Goal: Check status: Check status

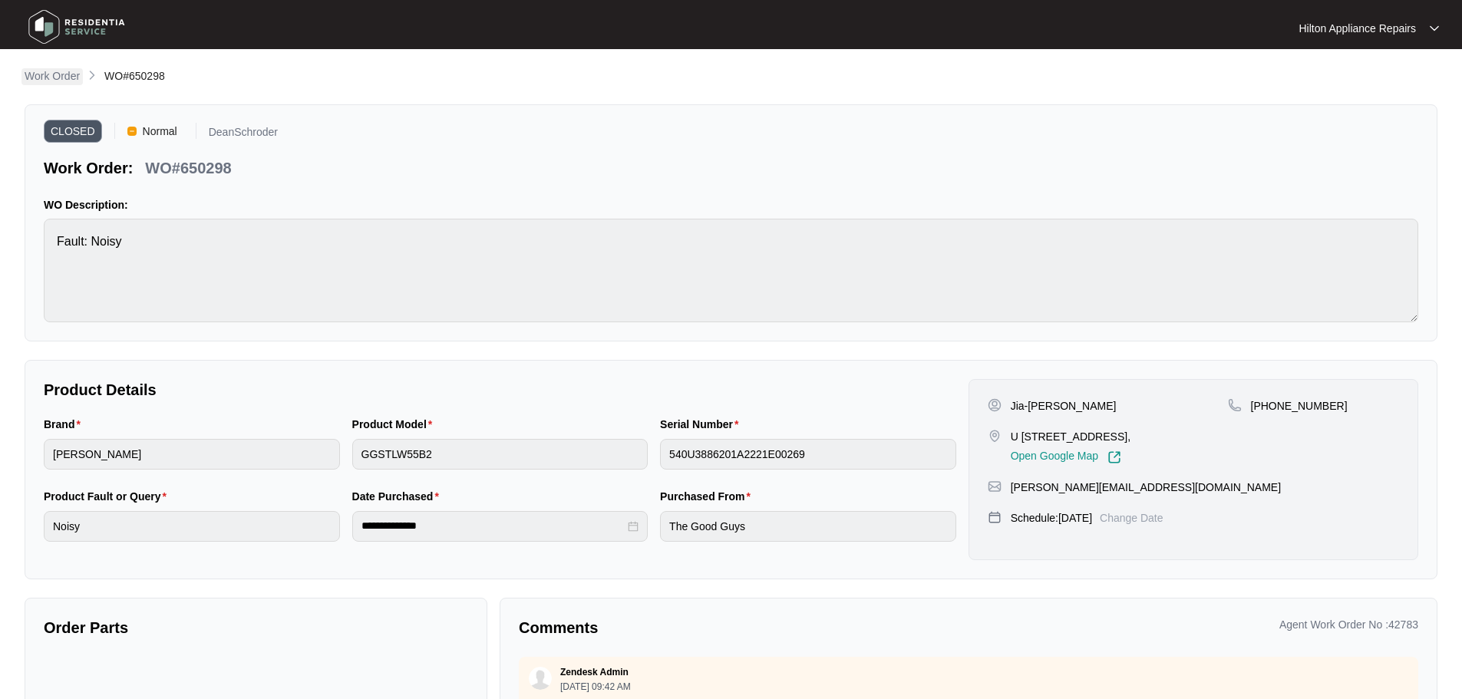
drag, startPoint x: 0, startPoint y: 0, endPoint x: 36, endPoint y: 72, distance: 80.7
click at [36, 72] on p "Work Order" at bounding box center [52, 75] width 55 height 15
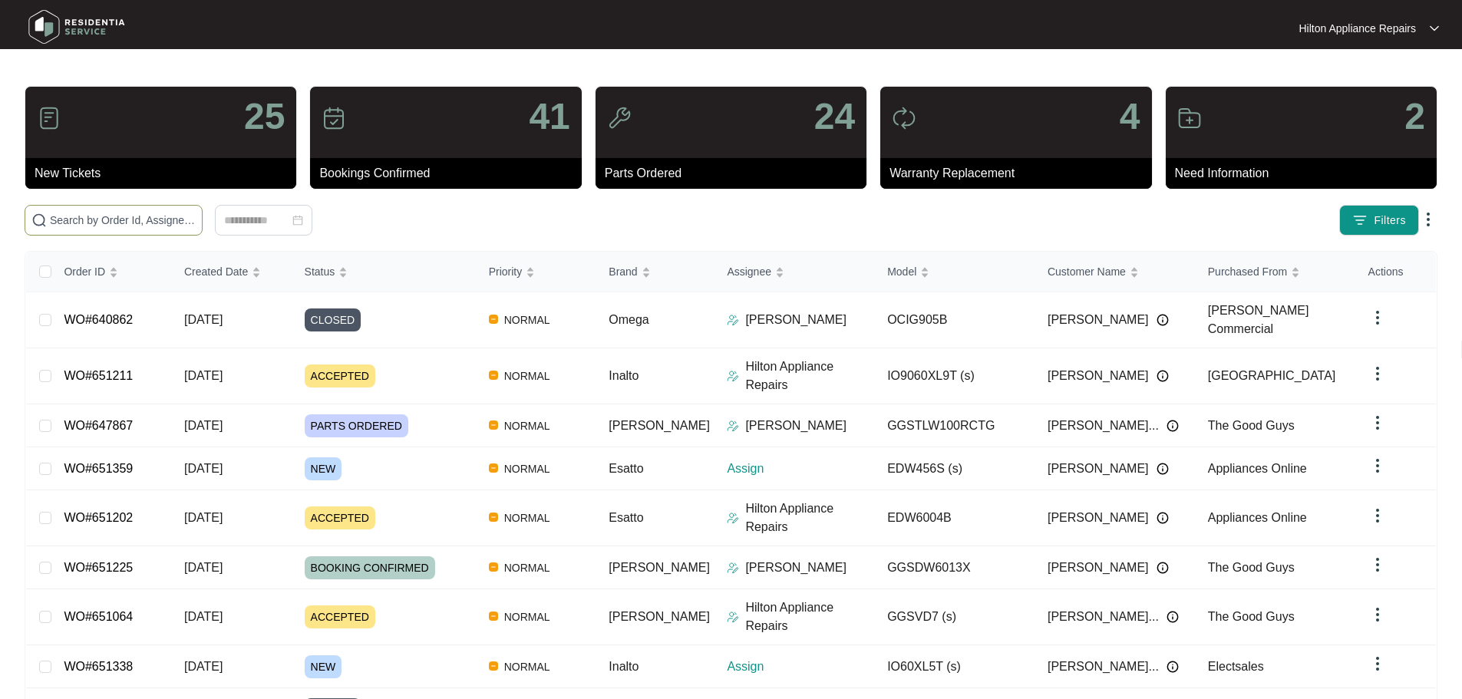
click at [196, 219] on input "text" at bounding box center [123, 220] width 146 height 17
click at [196, 222] on input "text" at bounding box center [123, 220] width 146 height 17
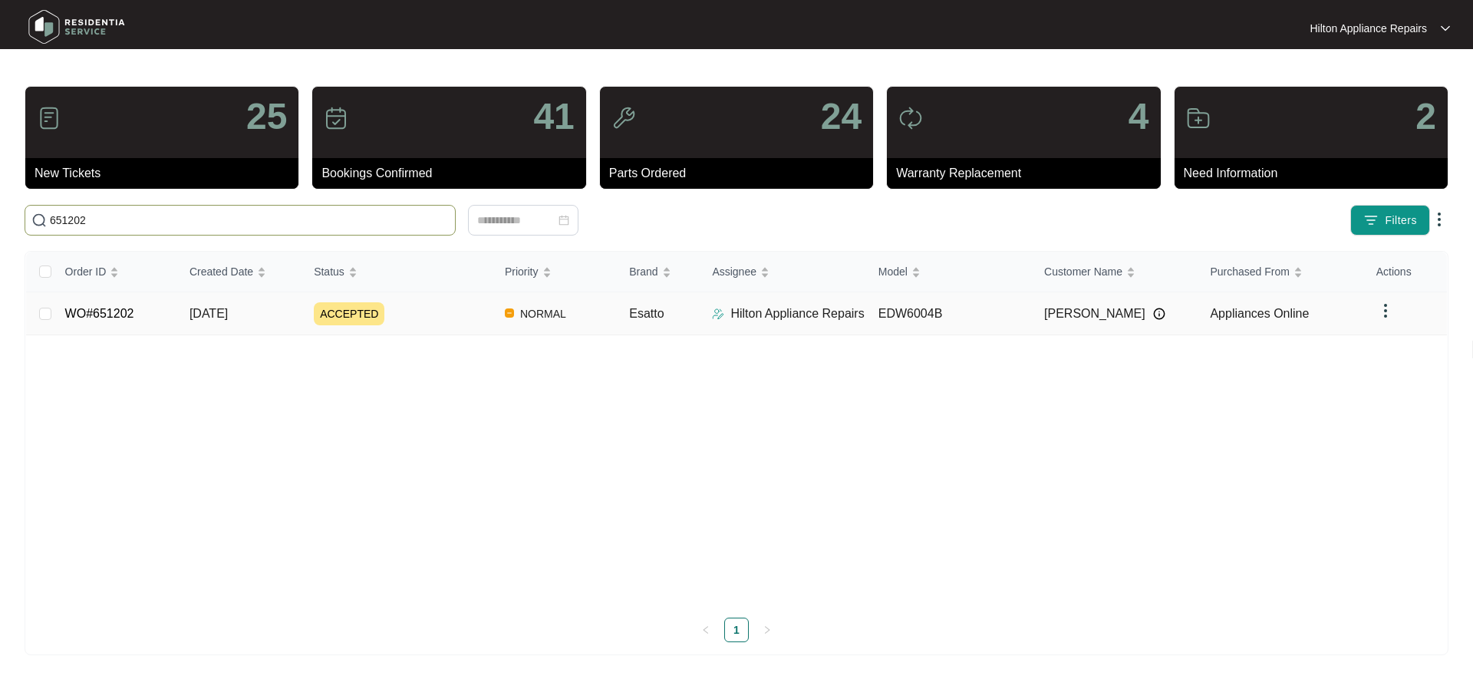
type input "651202"
click at [454, 317] on div "ACCEPTED" at bounding box center [403, 313] width 179 height 23
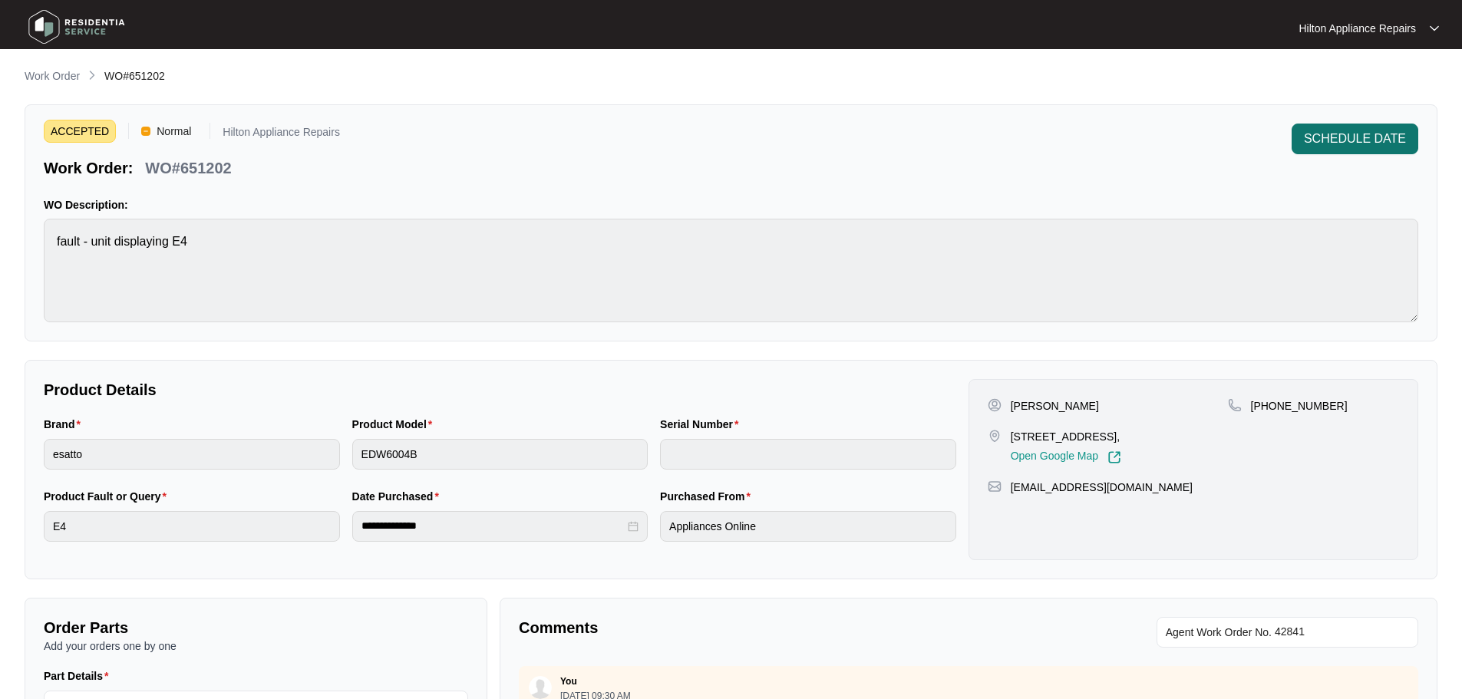
click at [1364, 144] on span "SCHEDULE DATE" at bounding box center [1355, 139] width 102 height 18
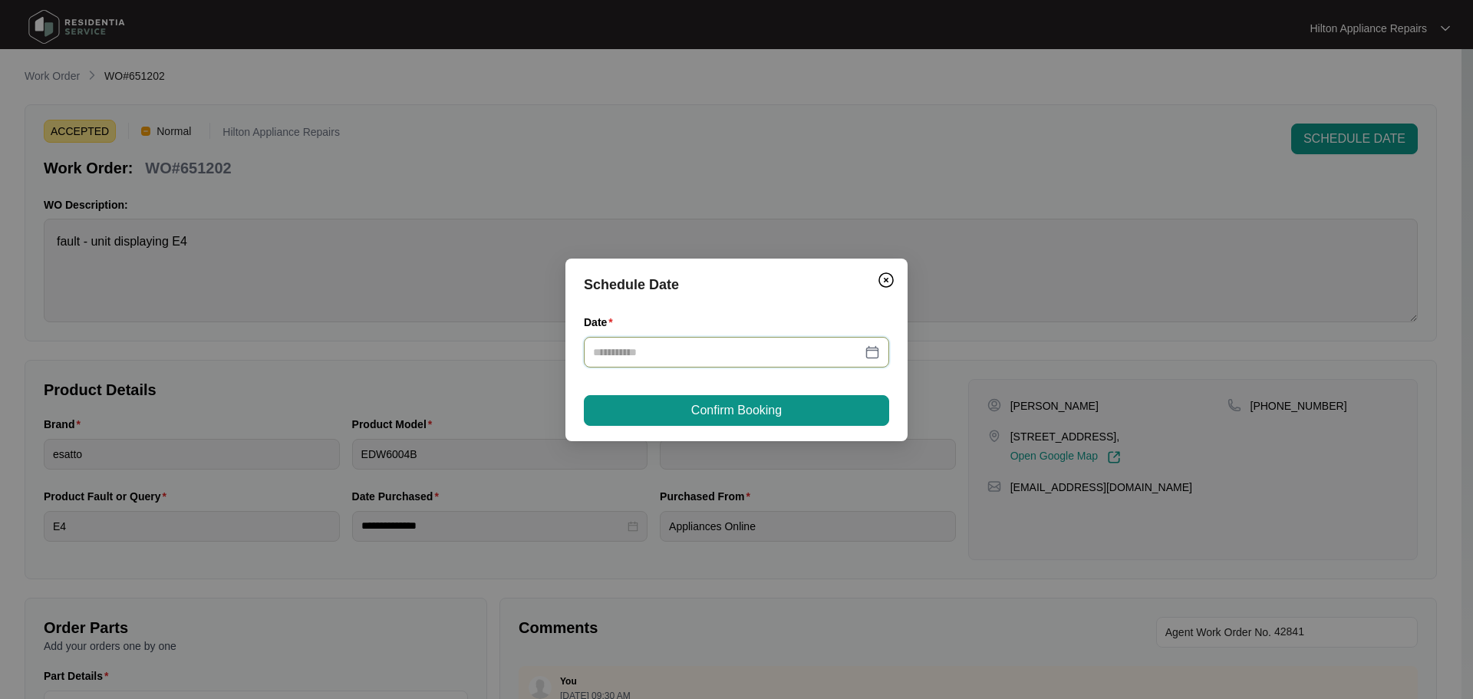
click at [707, 353] on input "Date" at bounding box center [727, 352] width 269 height 17
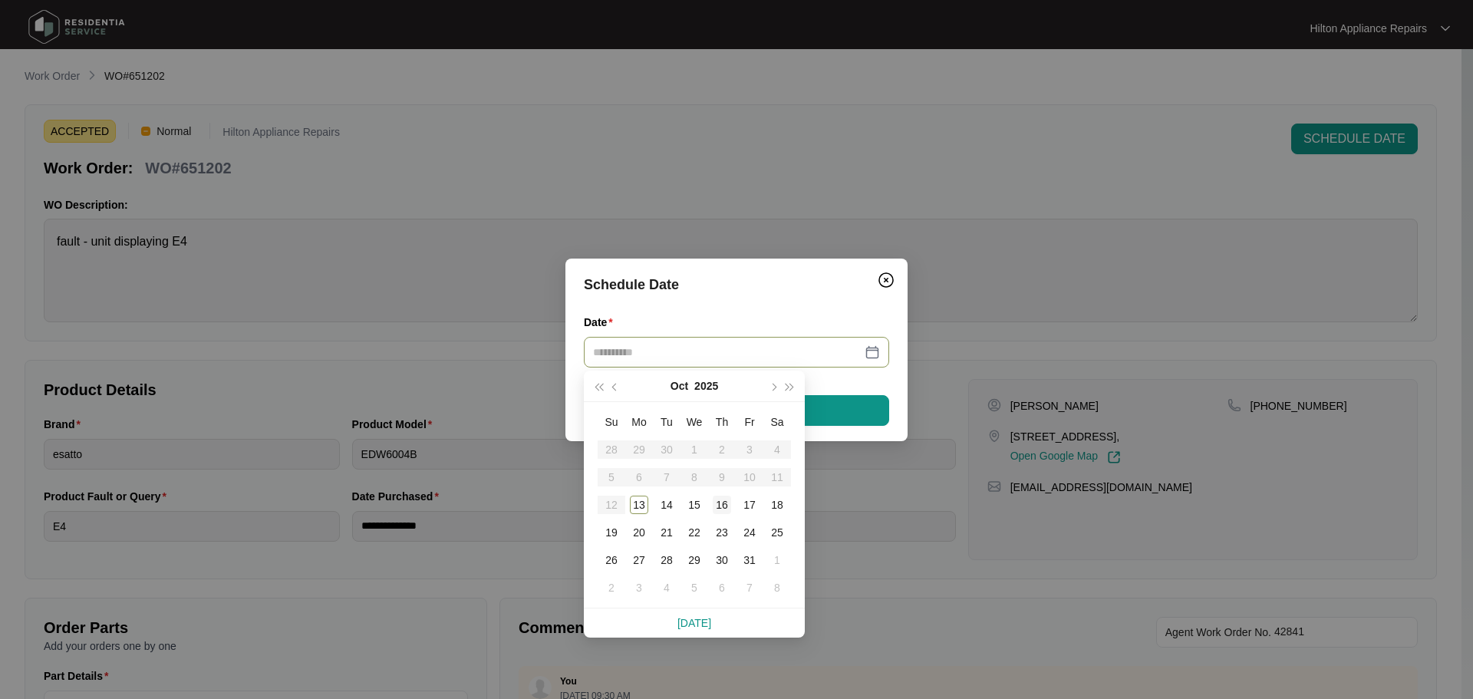
click at [717, 503] on div "16" at bounding box center [722, 505] width 18 height 18
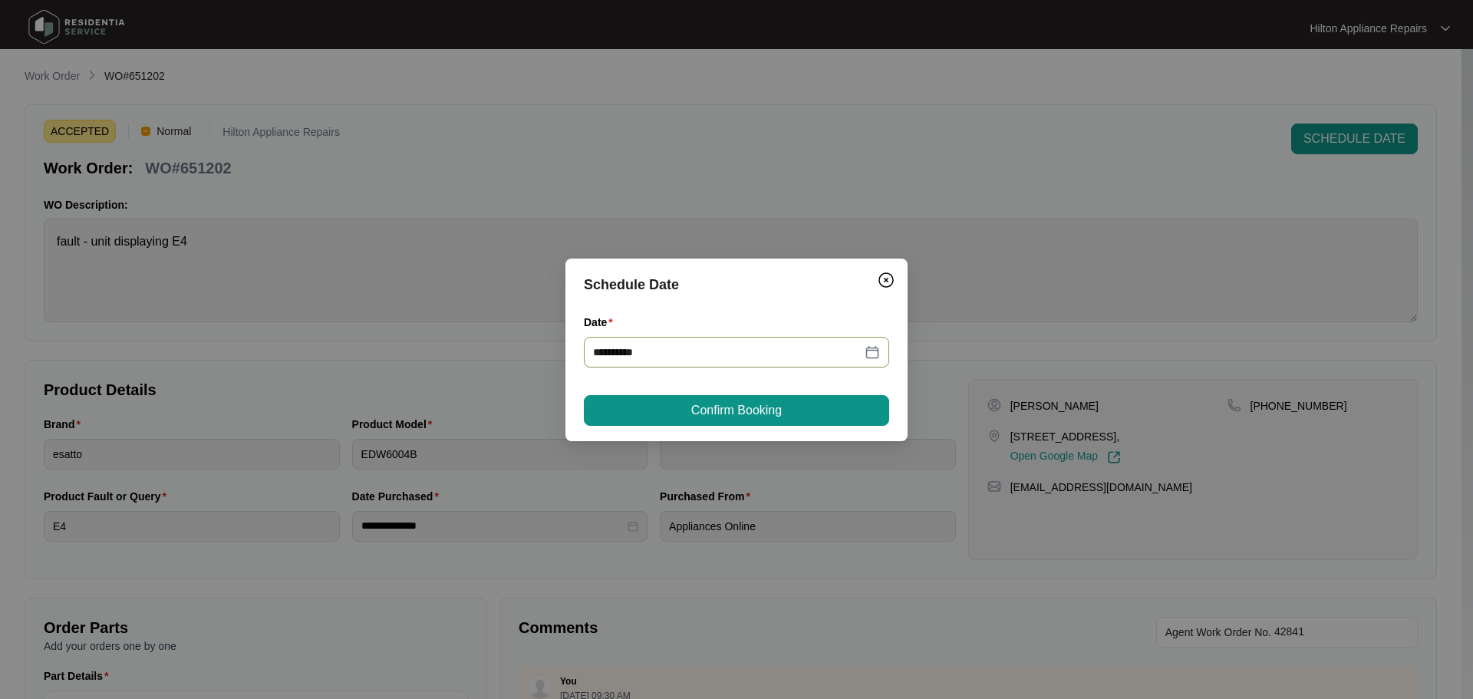
type input "**********"
click at [716, 407] on span "Confirm Booking" at bounding box center [736, 410] width 91 height 18
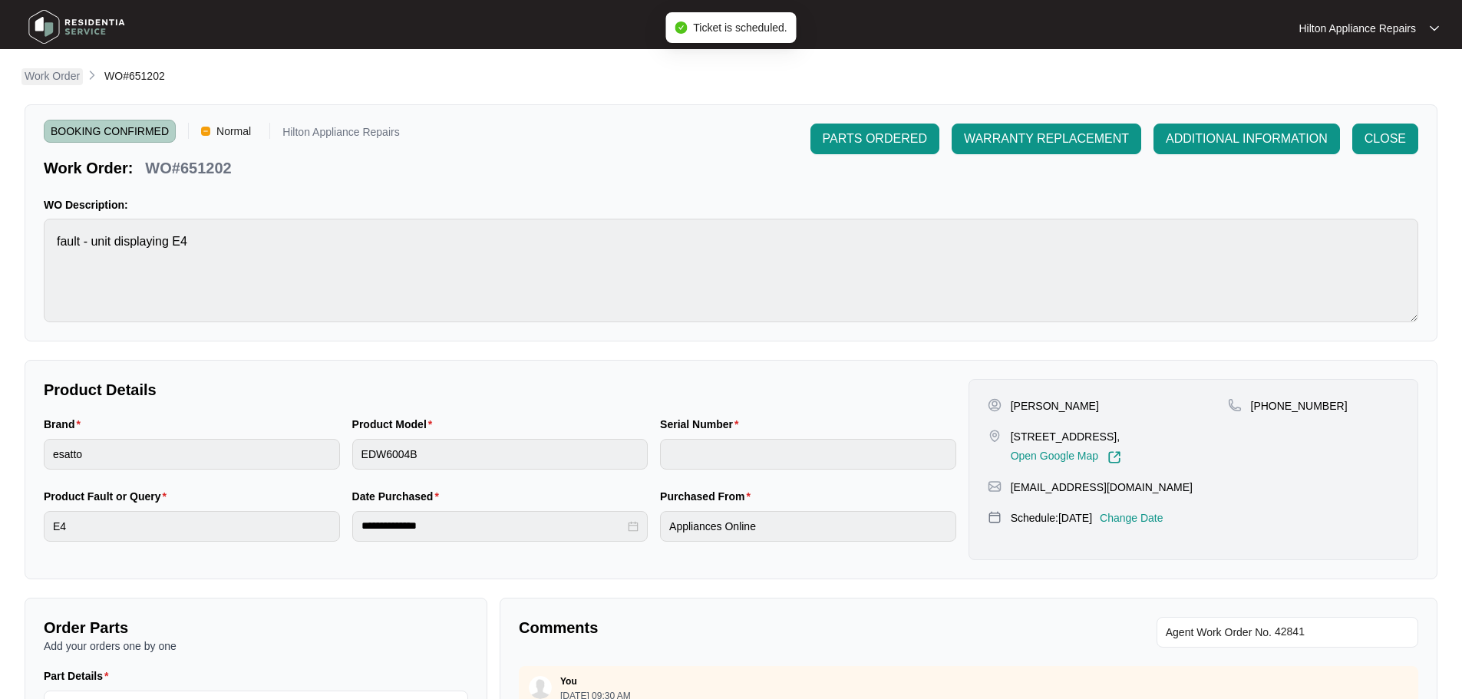
click at [58, 78] on p "Work Order" at bounding box center [52, 75] width 55 height 15
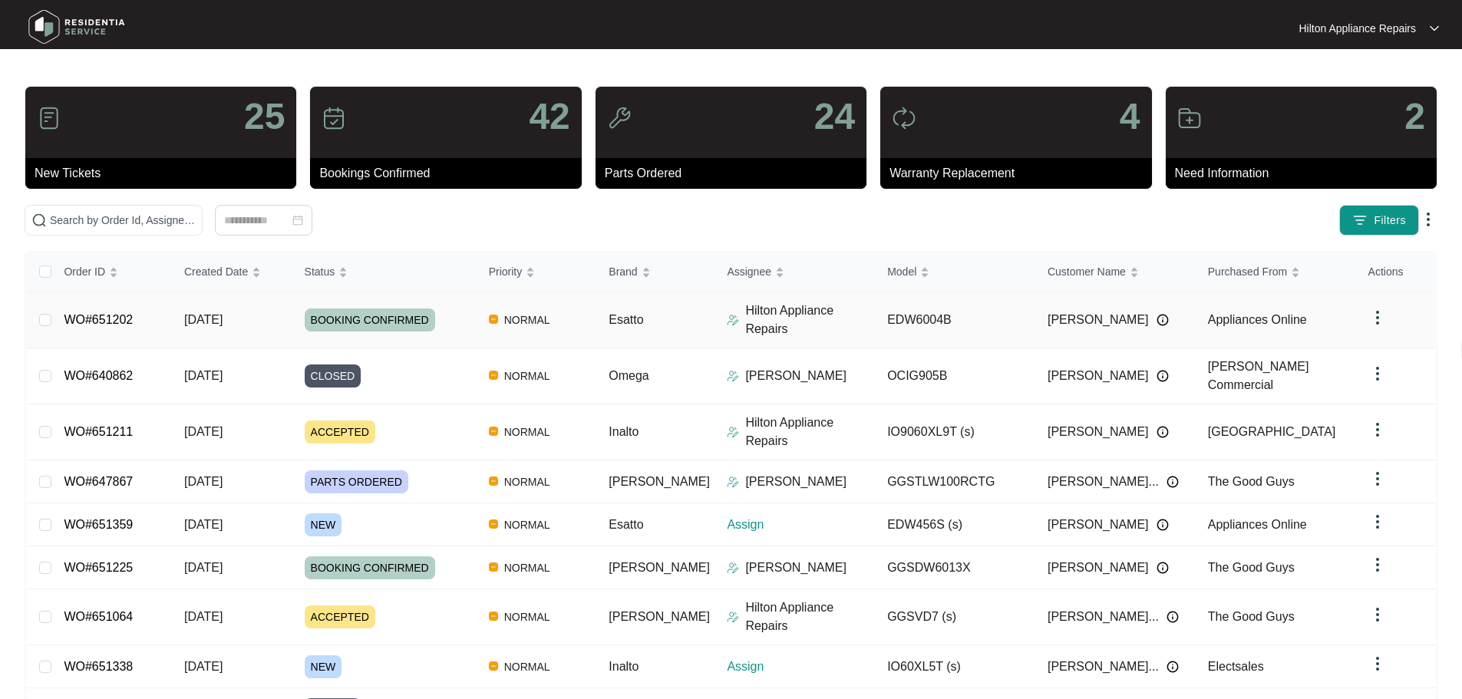
click at [727, 314] on img at bounding box center [733, 320] width 12 height 12
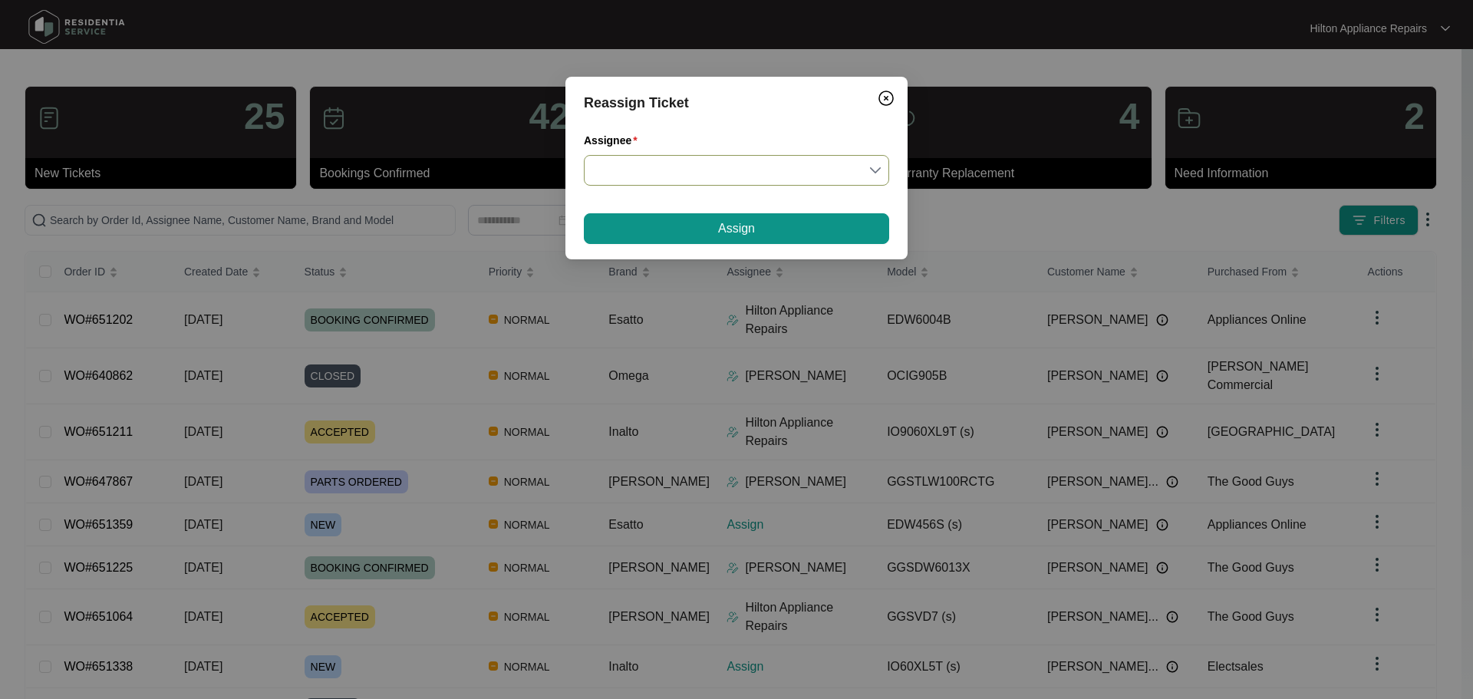
click at [782, 169] on input "Assignee" at bounding box center [736, 170] width 287 height 29
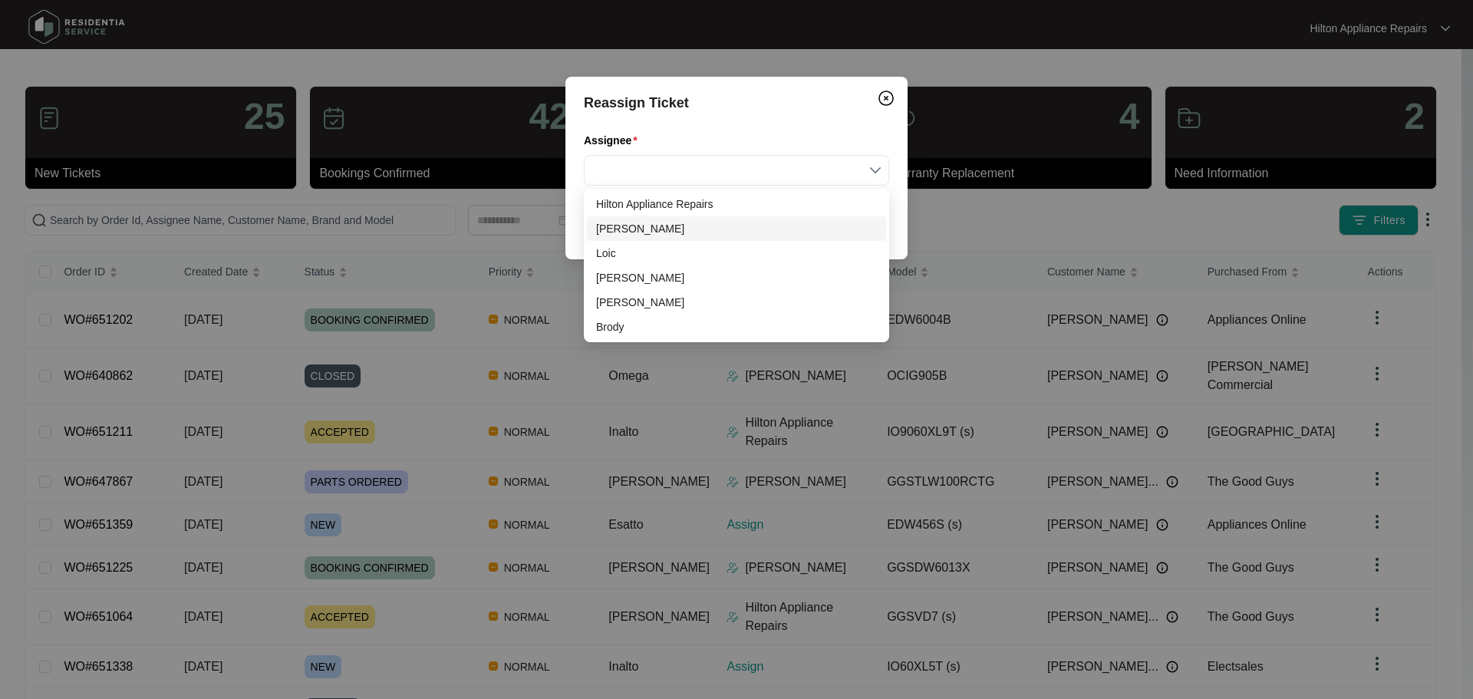
click at [619, 235] on div "[PERSON_NAME]" at bounding box center [736, 228] width 281 height 17
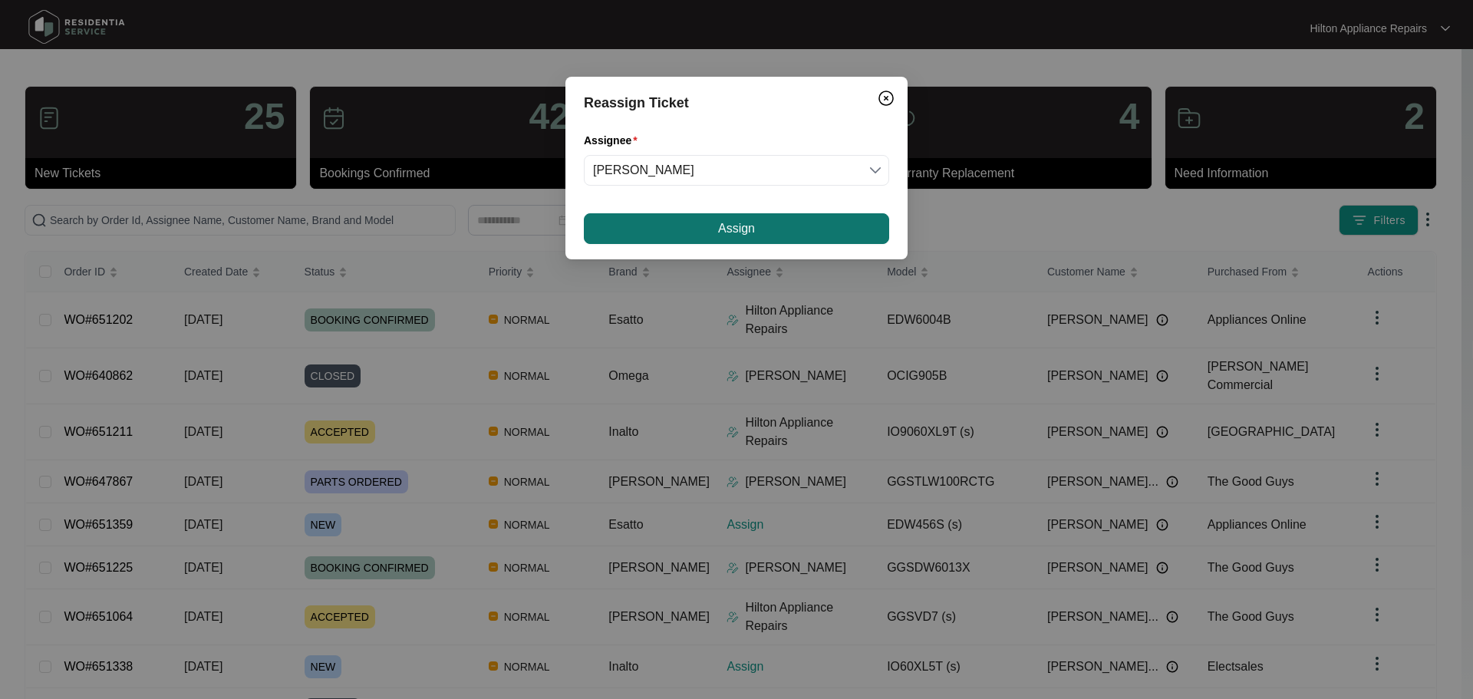
click at [707, 224] on button "Assign" at bounding box center [736, 228] width 305 height 31
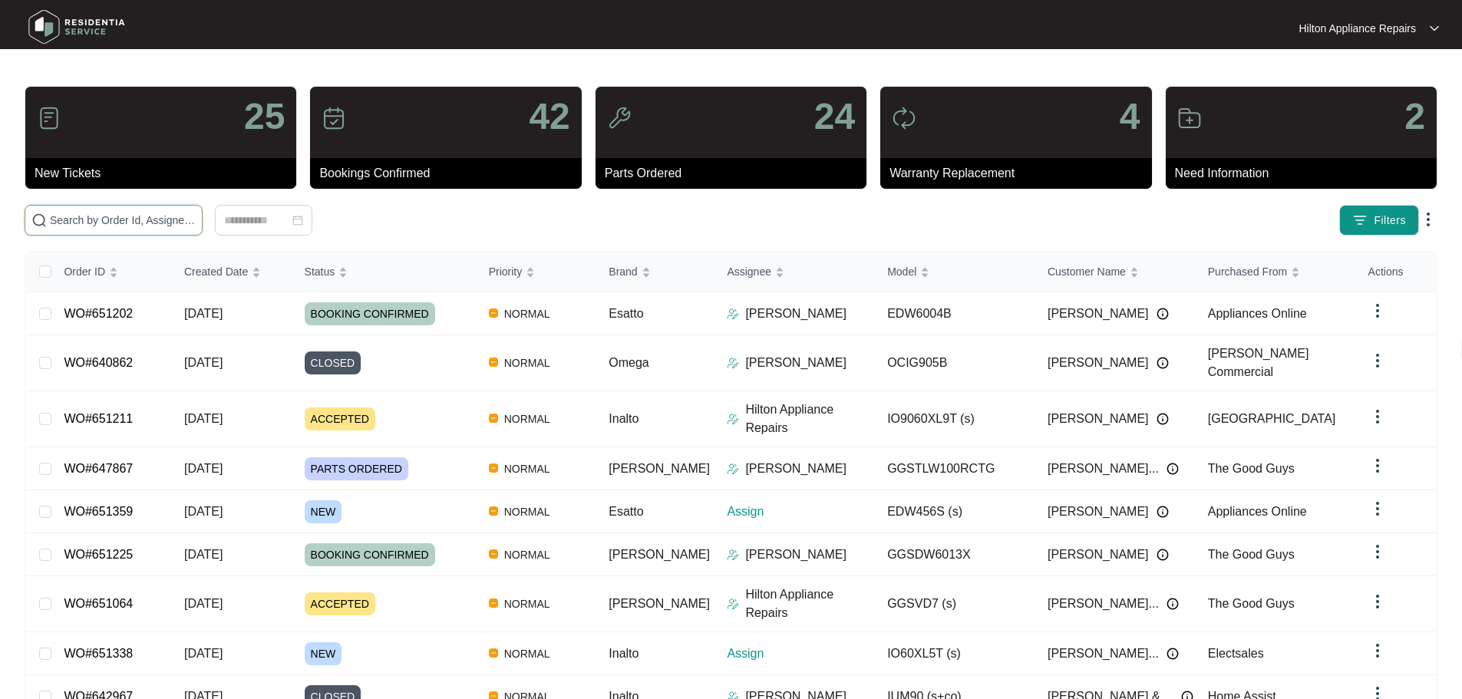
click at [134, 221] on input "text" at bounding box center [123, 220] width 146 height 17
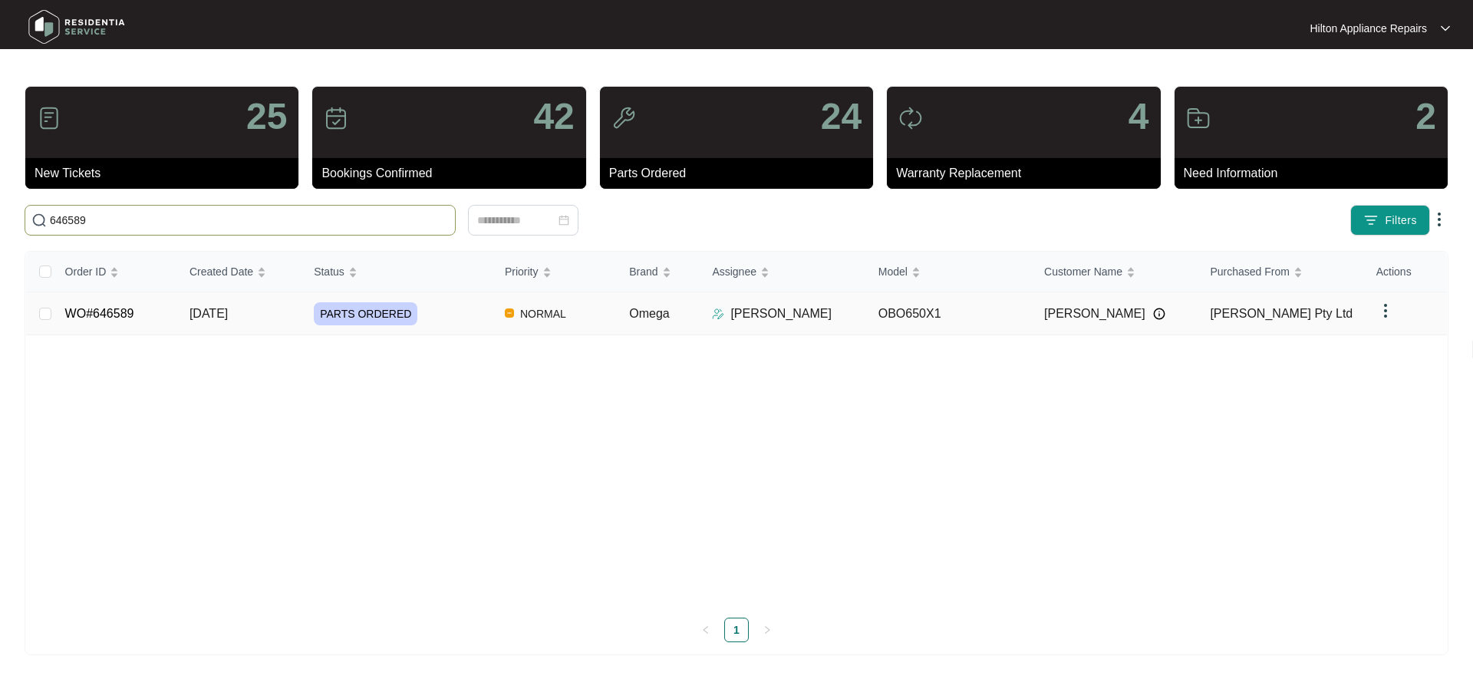
type input "646589"
click at [455, 310] on div "PARTS ORDERED" at bounding box center [403, 313] width 179 height 23
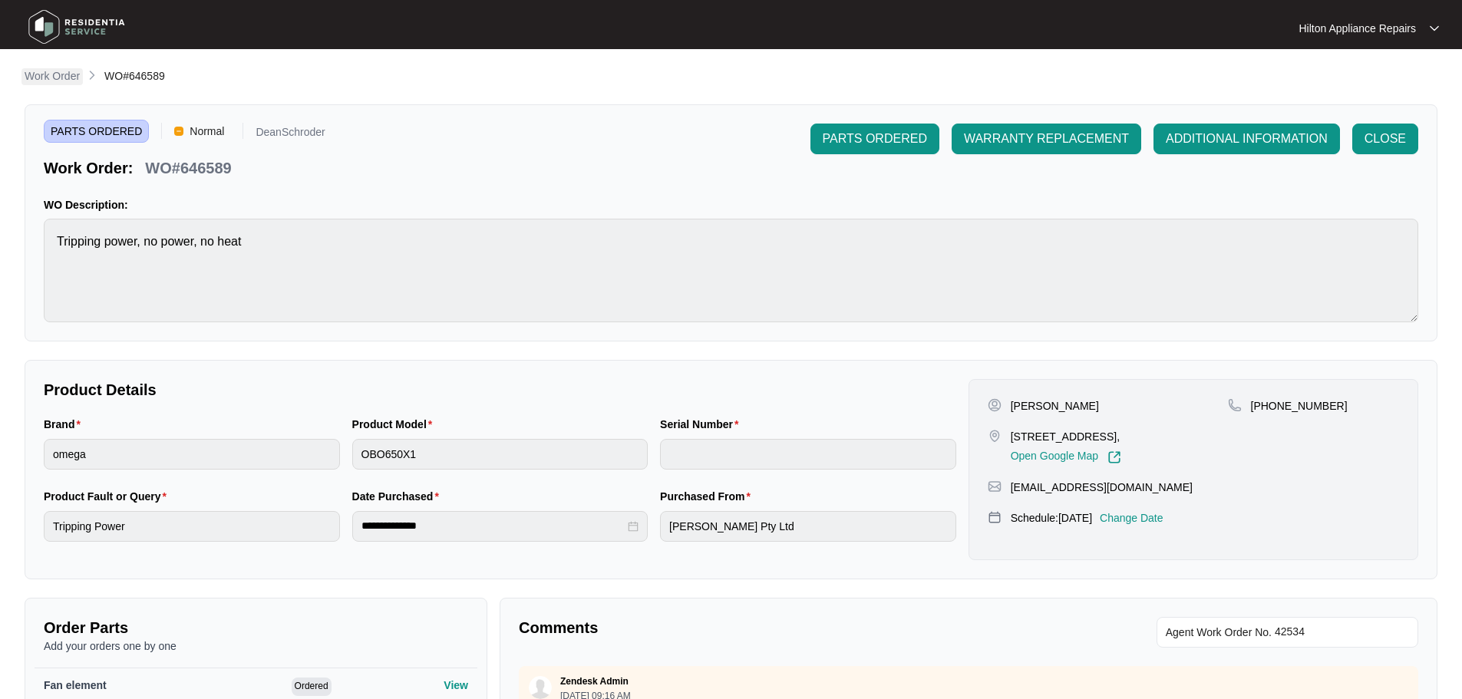
click at [59, 84] on link "Work Order" at bounding box center [51, 76] width 61 height 17
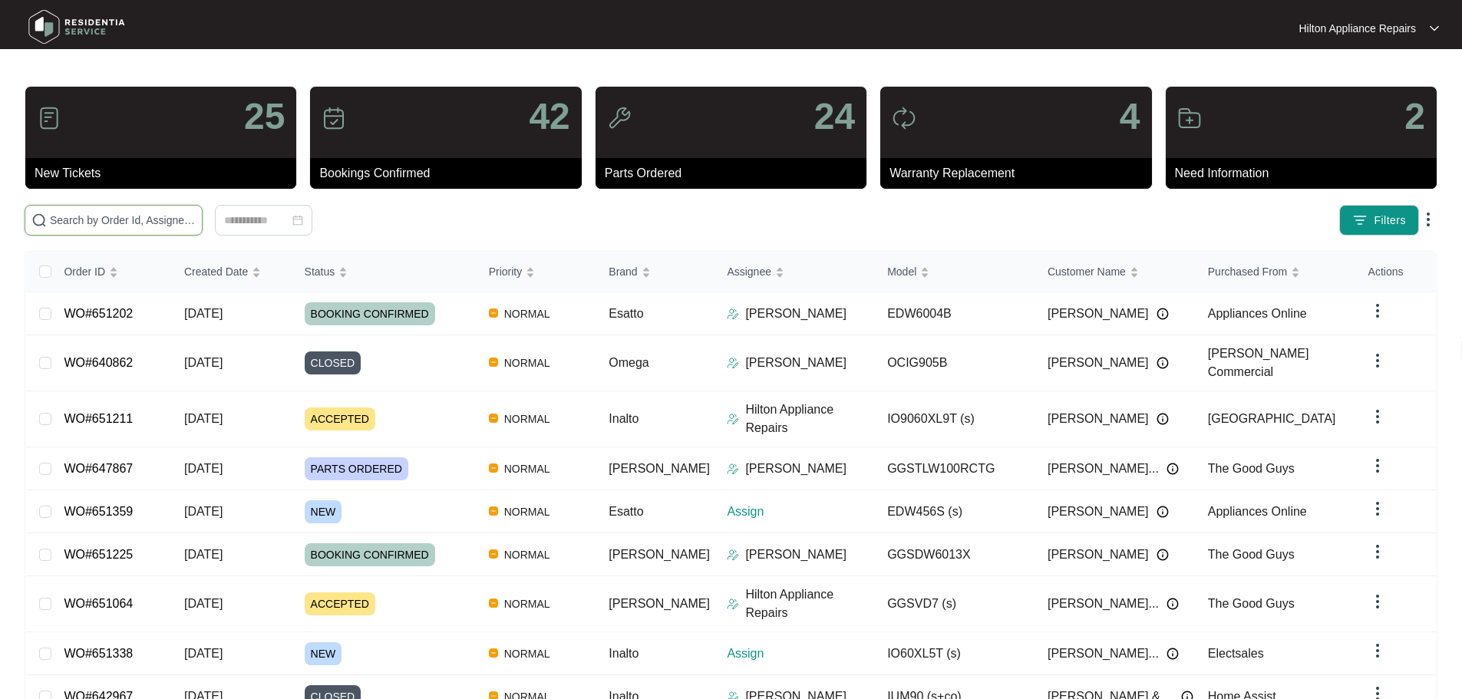
click at [196, 221] on input "text" at bounding box center [123, 220] width 146 height 17
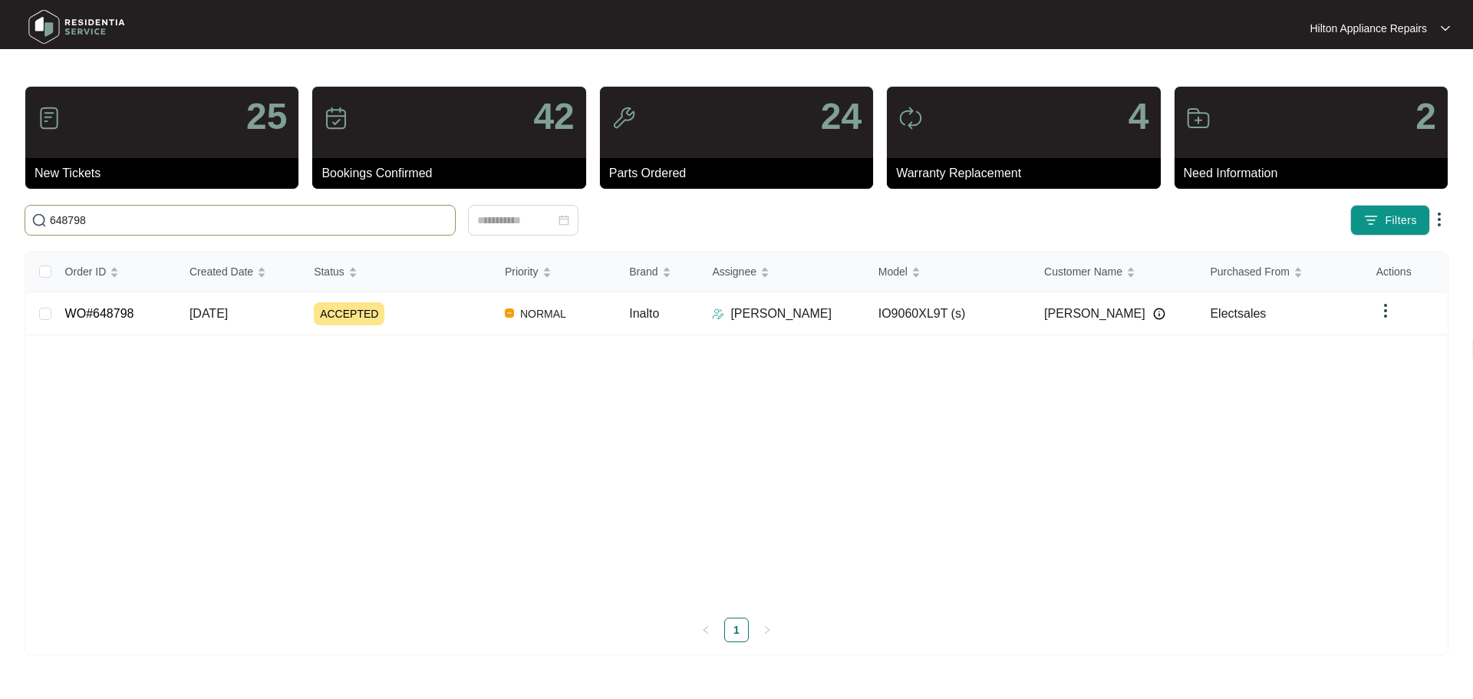
type input "648798"
click at [461, 318] on div "ACCEPTED" at bounding box center [403, 313] width 179 height 23
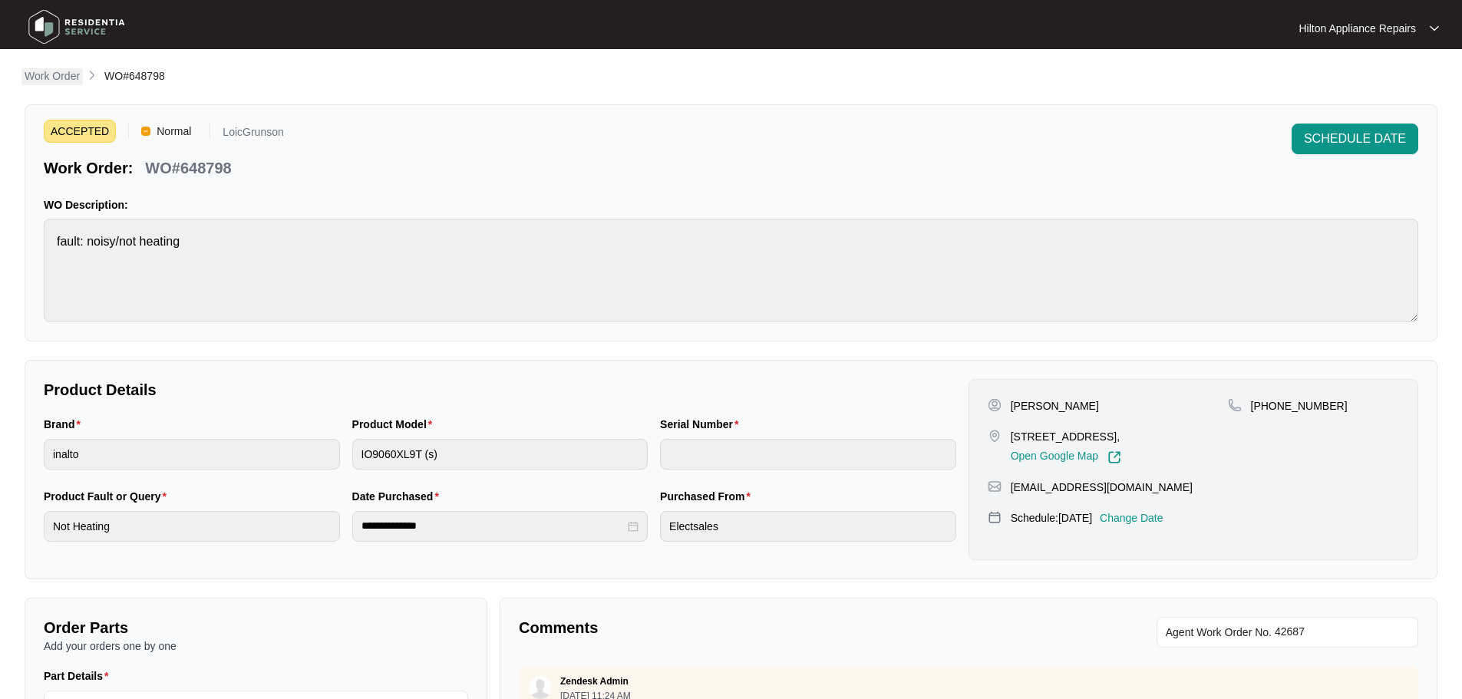
click at [43, 75] on p "Work Order" at bounding box center [52, 75] width 55 height 15
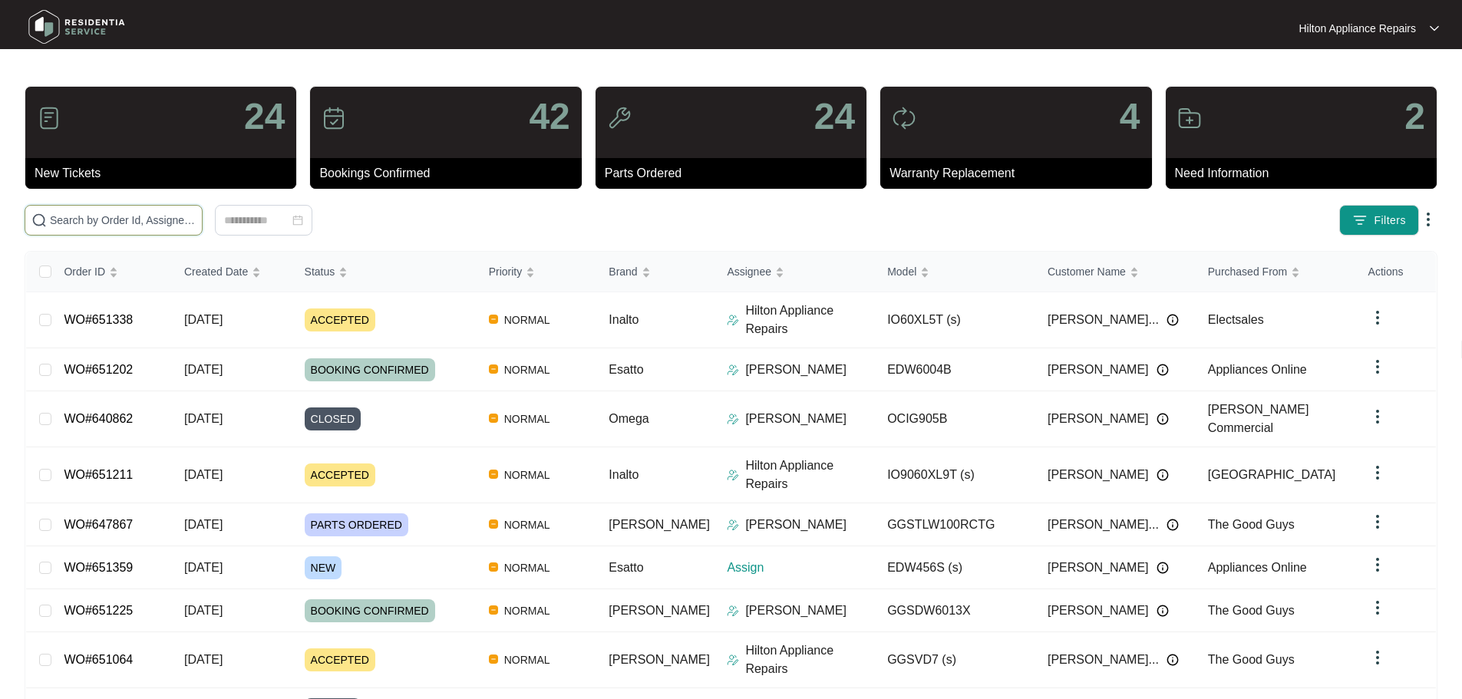
click at [196, 222] on input "text" at bounding box center [123, 220] width 146 height 17
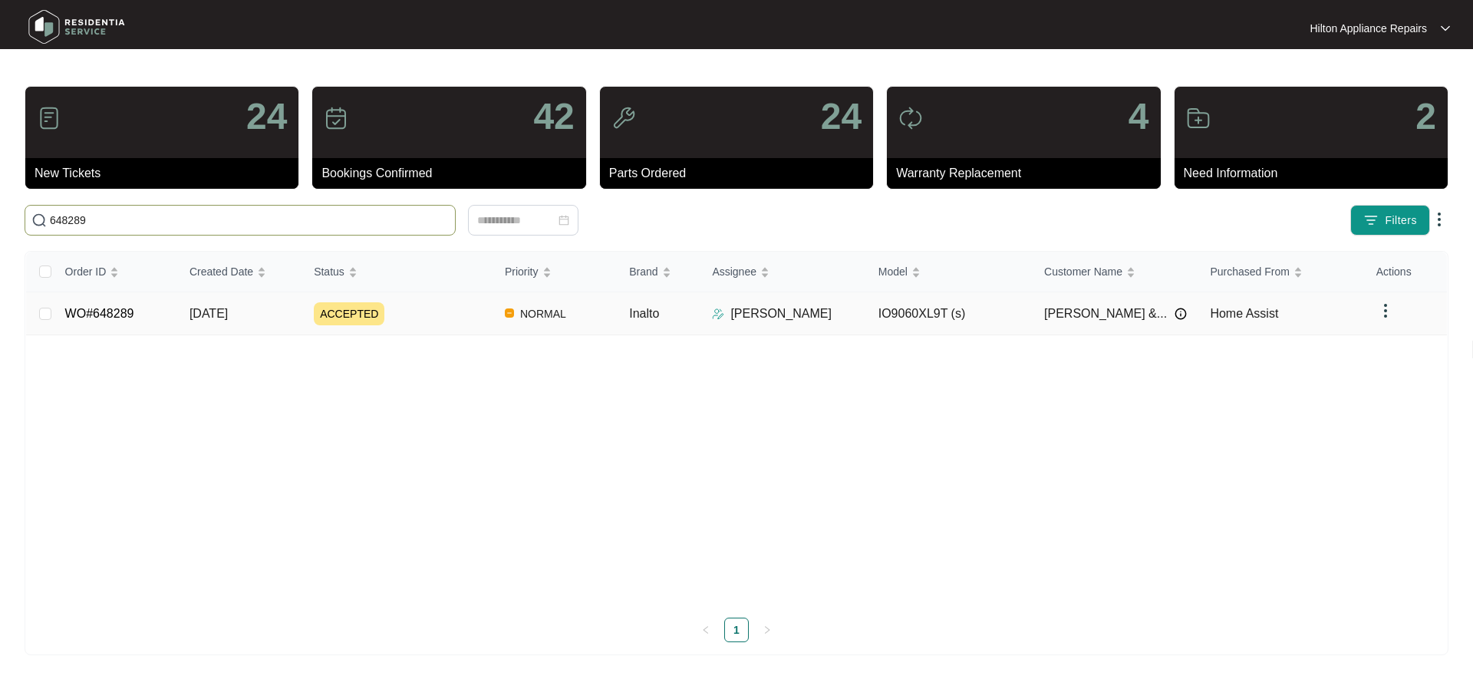
type input "648289"
click at [461, 310] on div "ACCEPTED" at bounding box center [403, 313] width 179 height 23
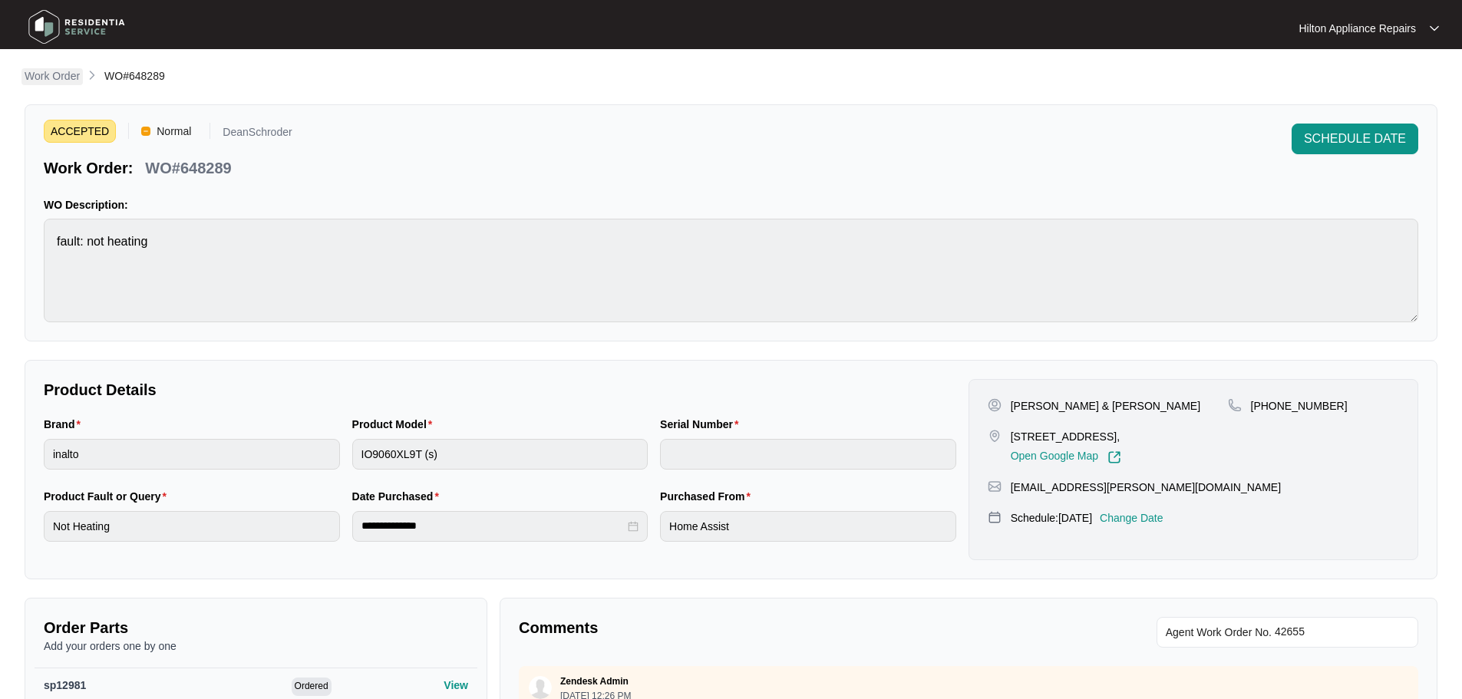
click at [38, 78] on p "Work Order" at bounding box center [52, 75] width 55 height 15
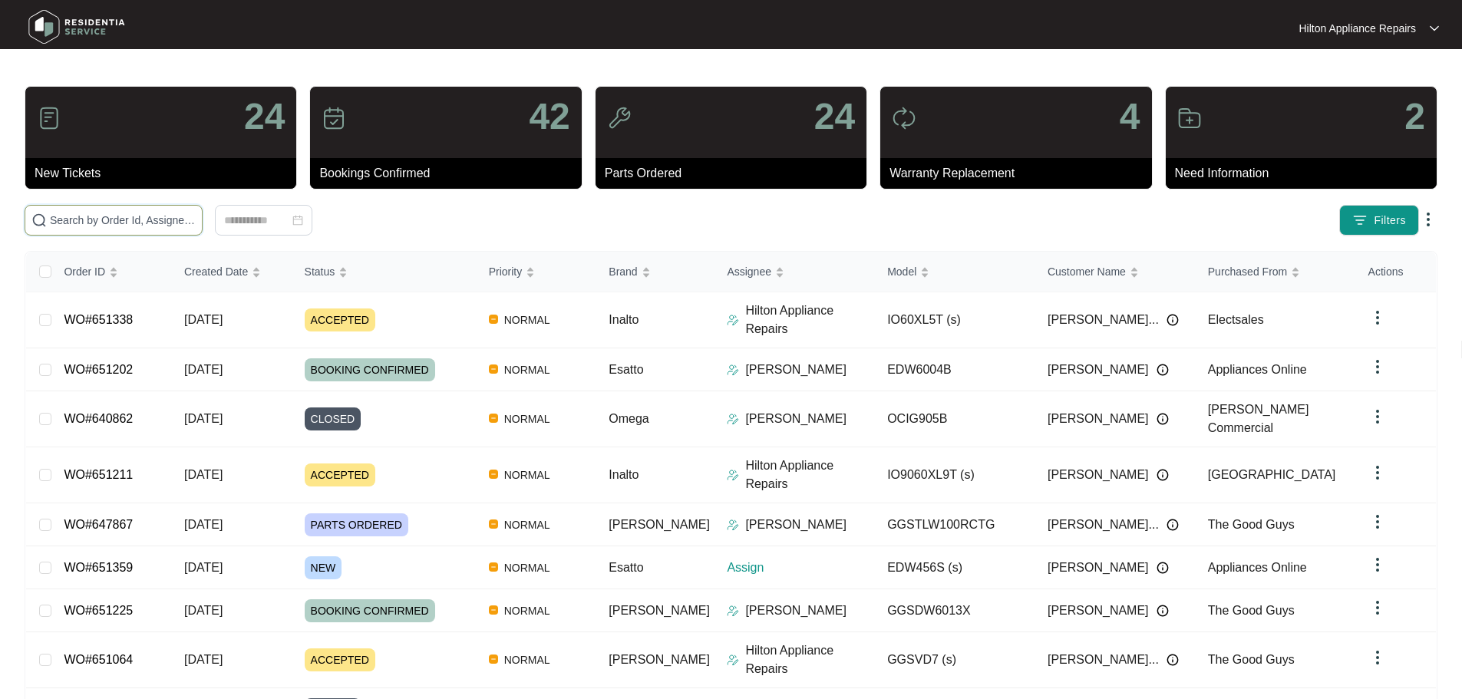
click at [178, 223] on input "text" at bounding box center [123, 220] width 146 height 17
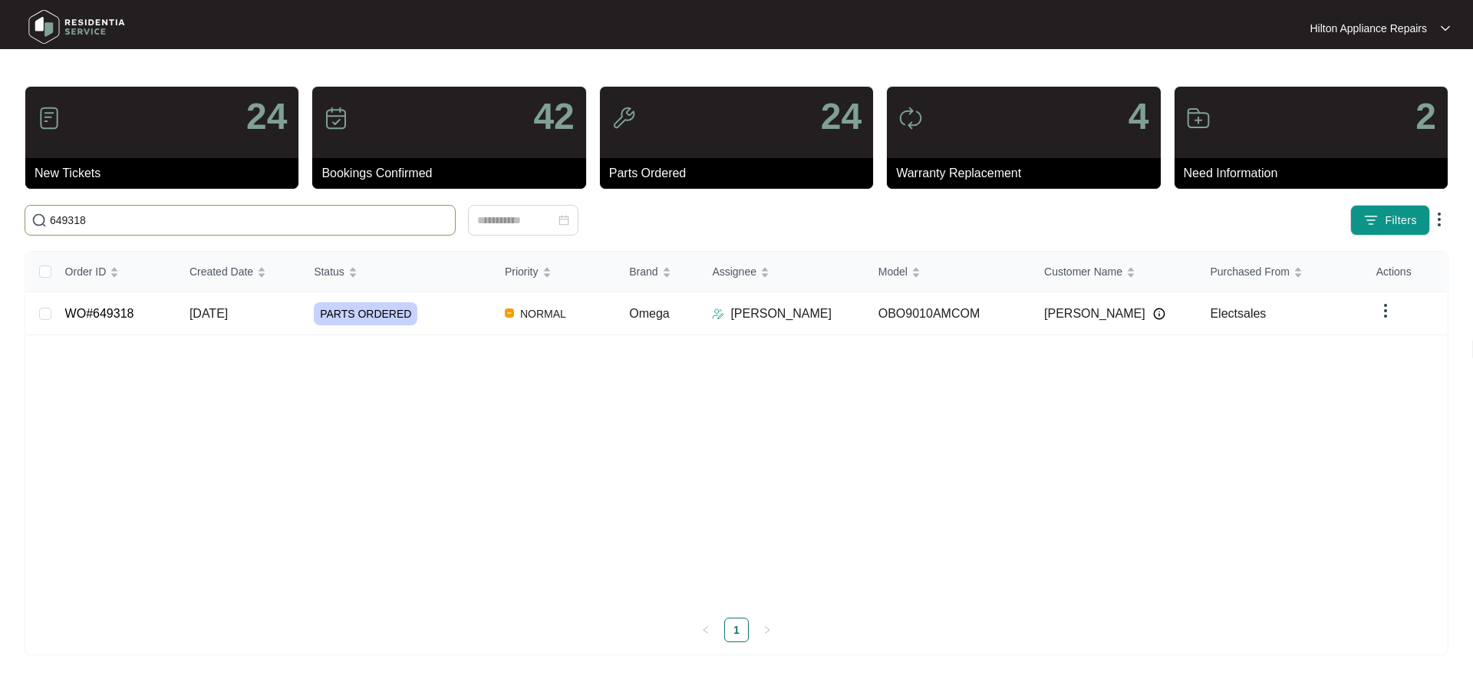
type input "649318"
click at [434, 319] on div "PARTS ORDERED" at bounding box center [403, 313] width 179 height 23
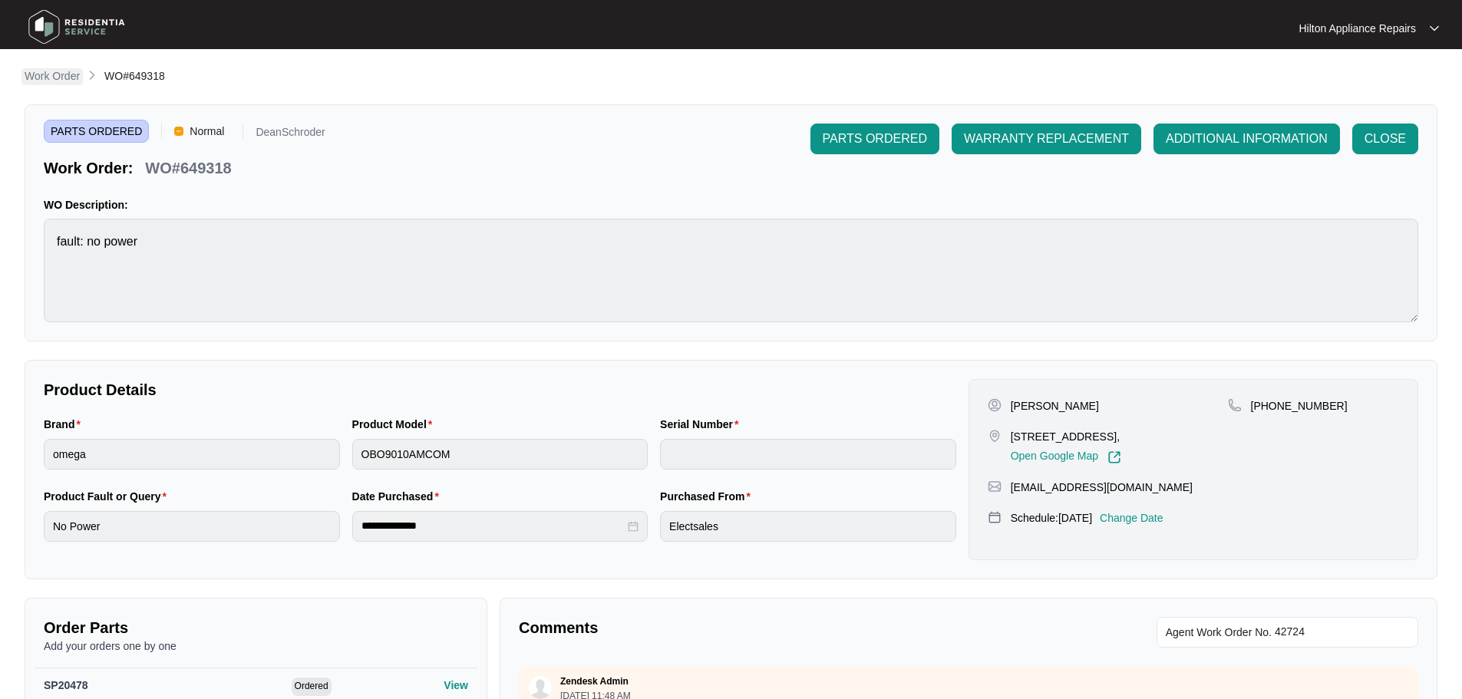
click at [53, 82] on p "Work Order" at bounding box center [52, 75] width 55 height 15
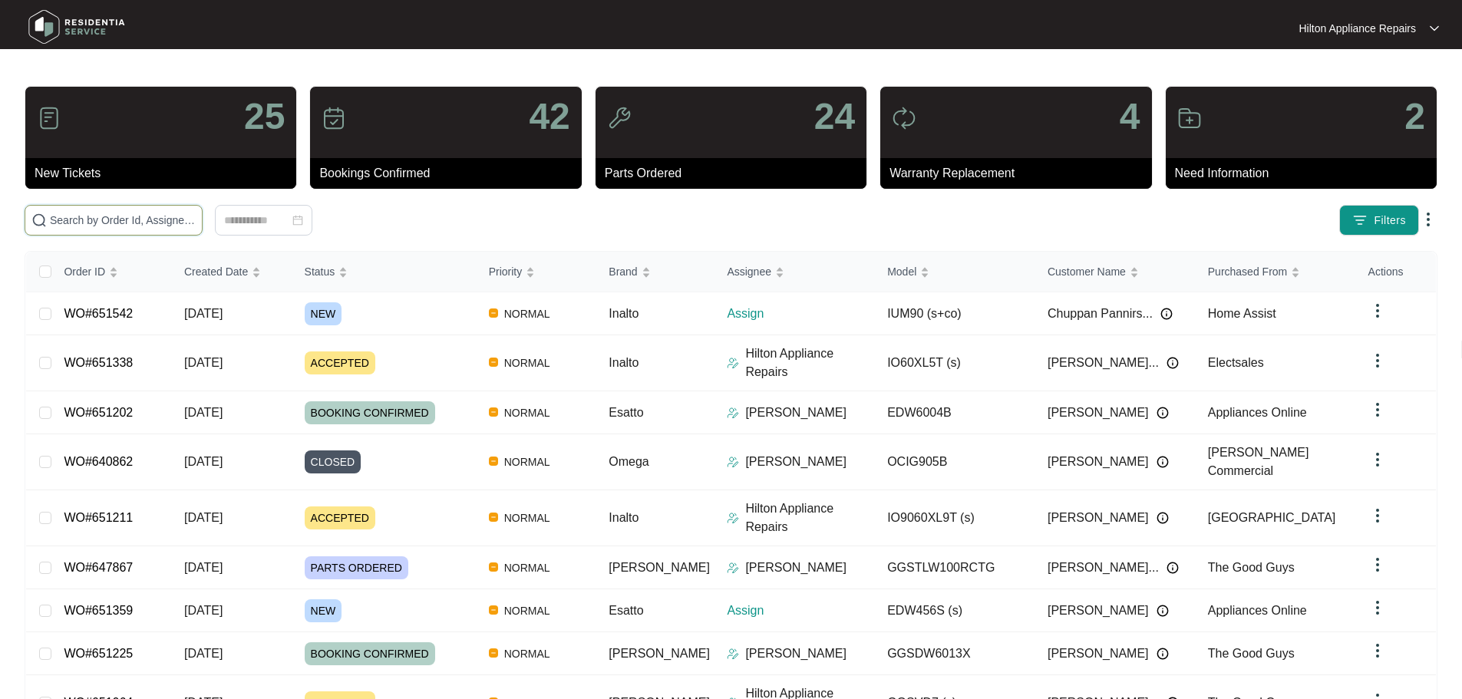
click at [175, 225] on input "text" at bounding box center [123, 220] width 146 height 17
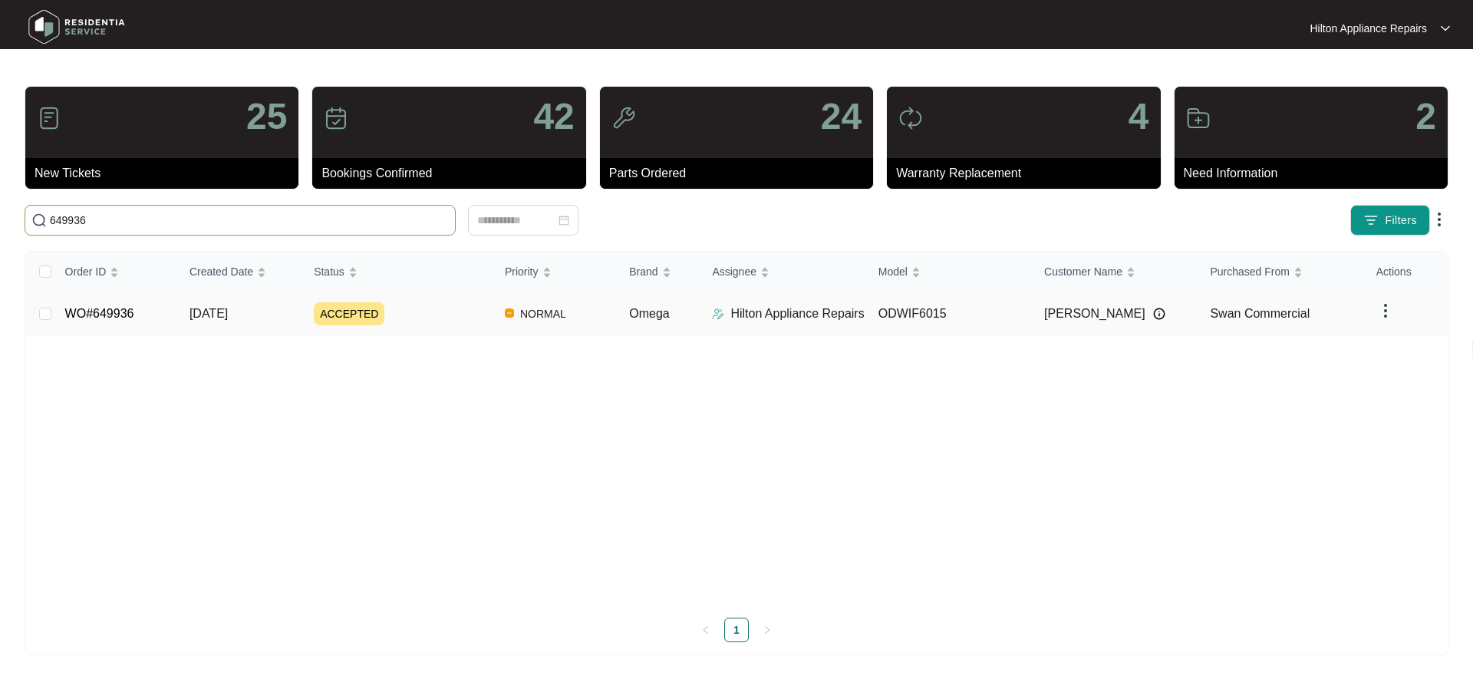
type input "649936"
click at [454, 317] on div "ACCEPTED" at bounding box center [403, 313] width 179 height 23
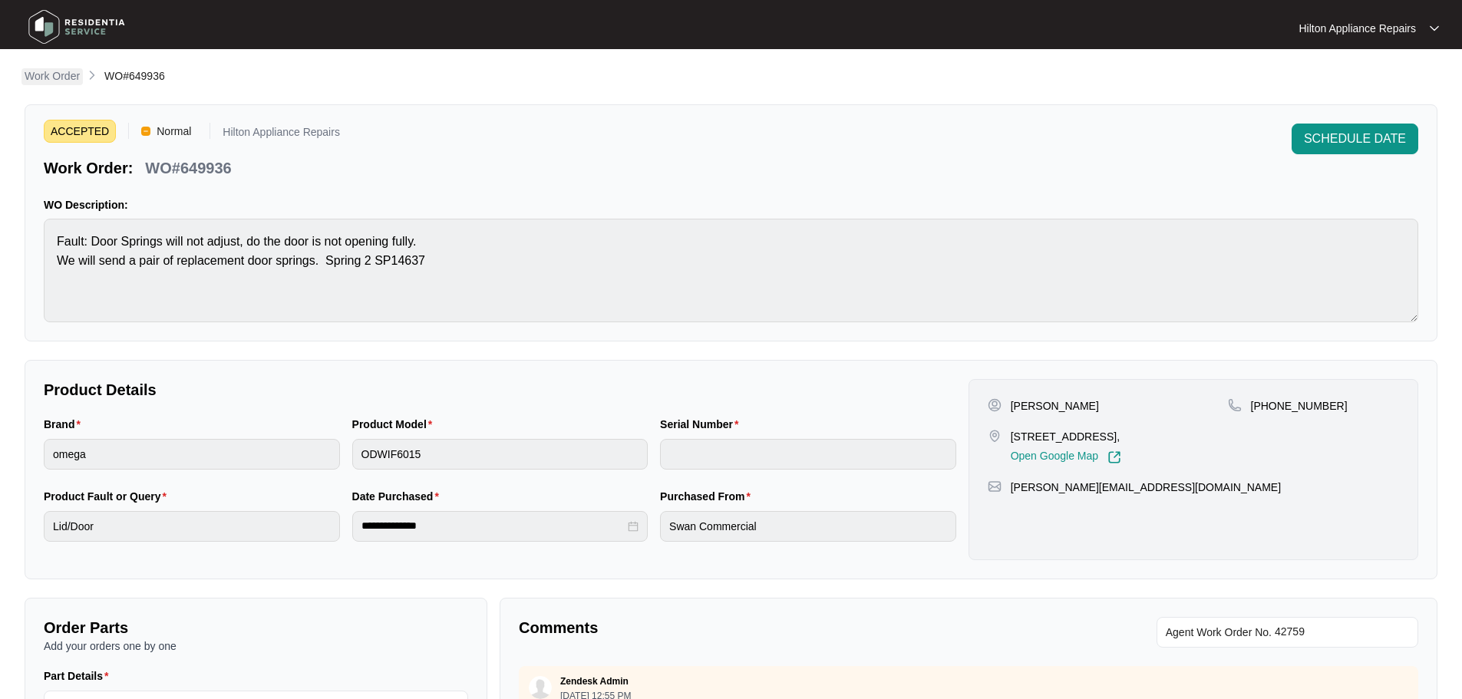
click at [73, 78] on p "Work Order" at bounding box center [52, 75] width 55 height 15
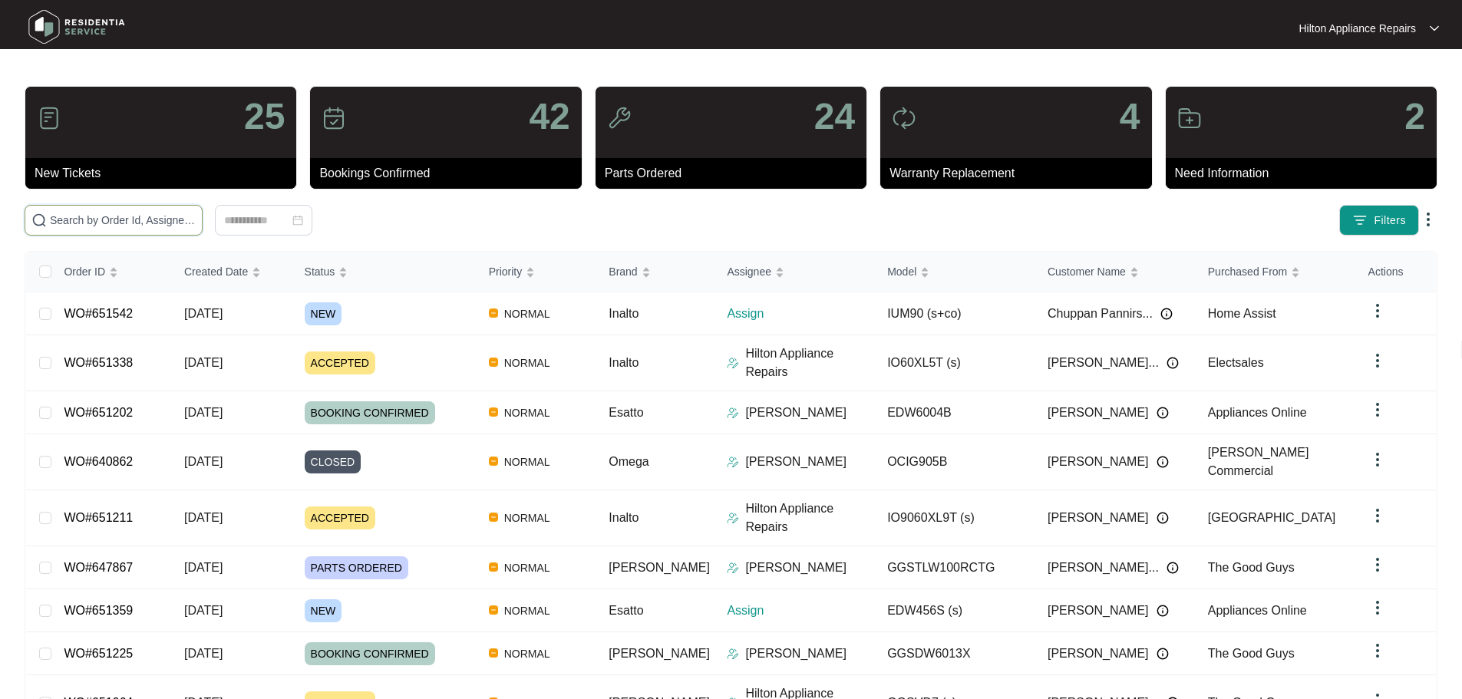
click at [196, 222] on input "text" at bounding box center [123, 220] width 146 height 17
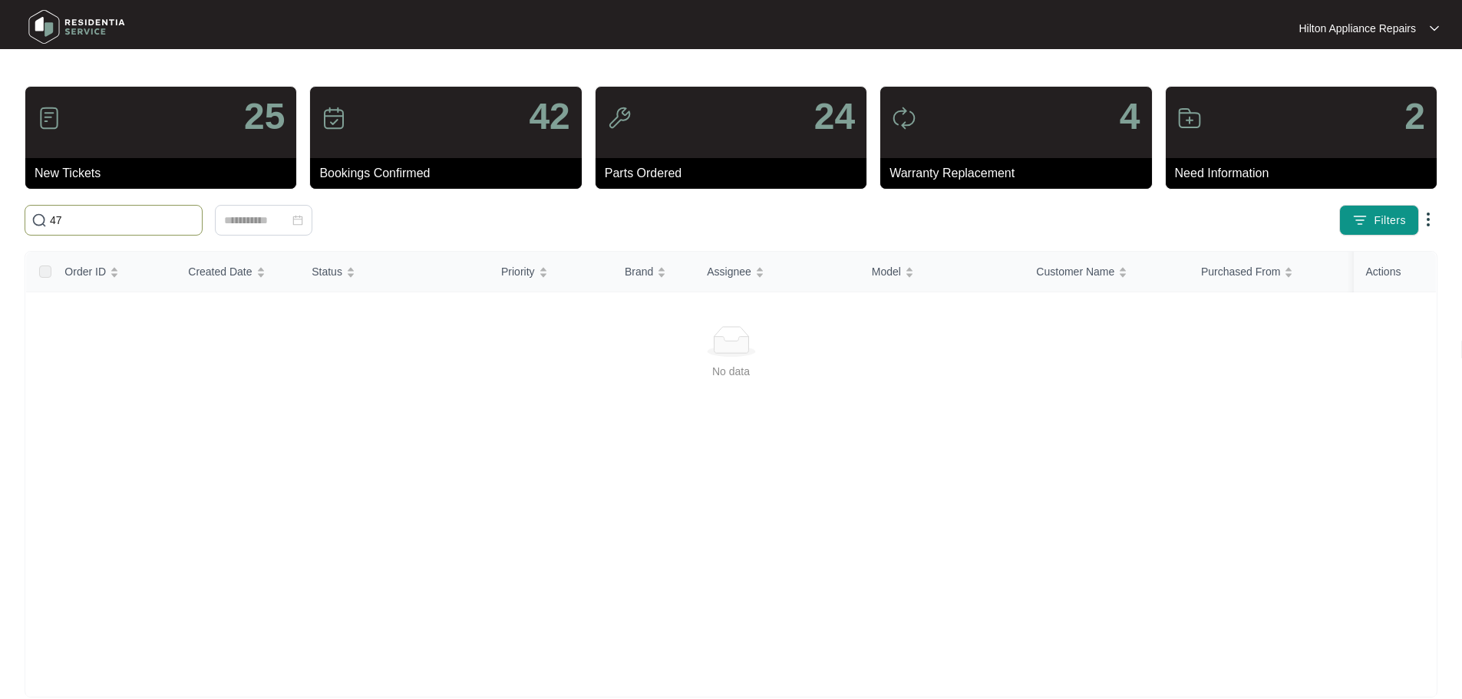
type input "4"
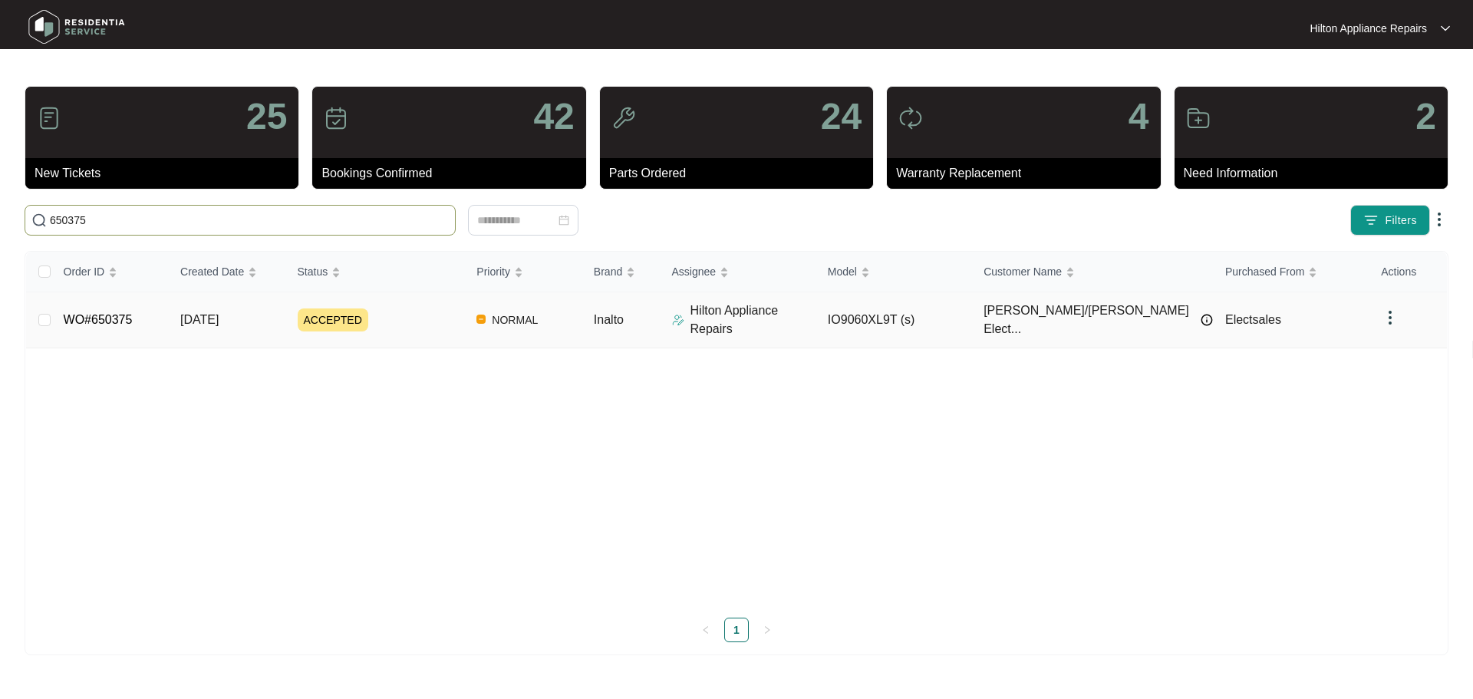
type input "650375"
click at [427, 318] on div "ACCEPTED" at bounding box center [381, 320] width 167 height 23
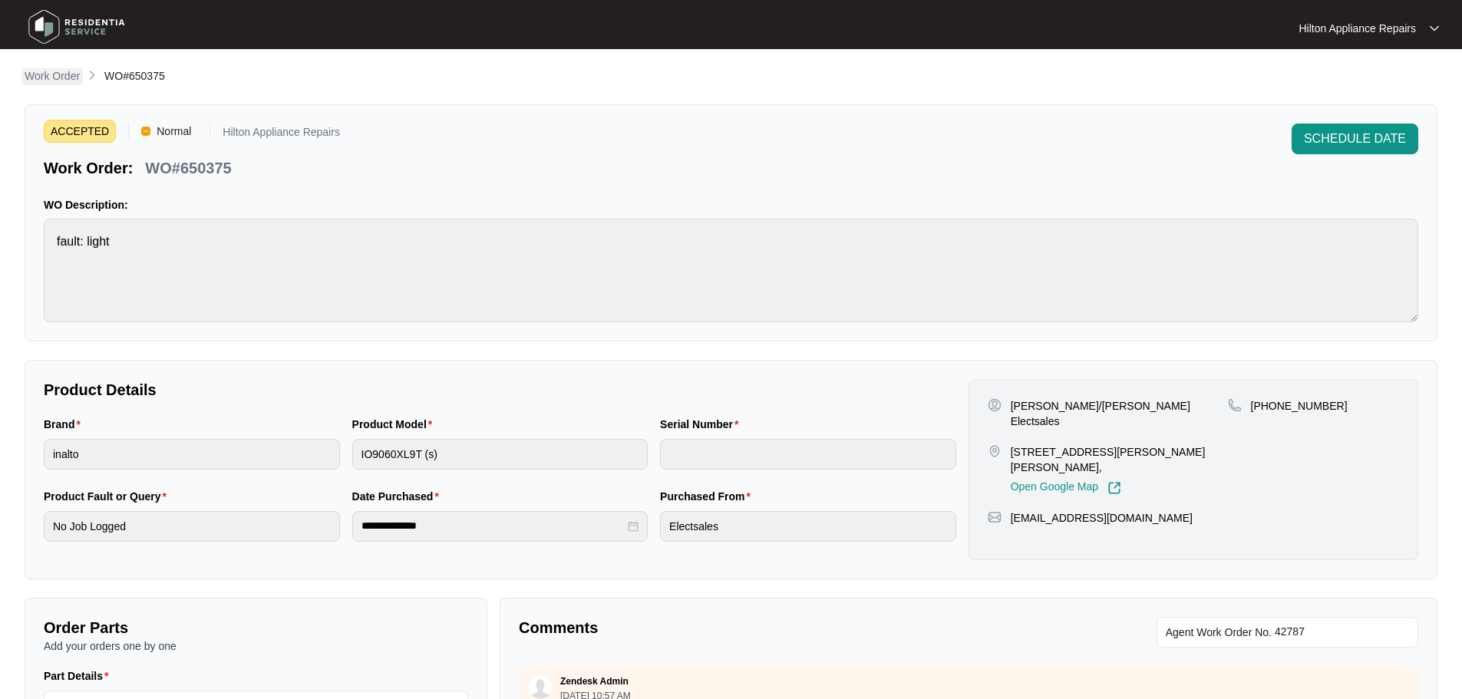
click at [53, 82] on p "Work Order" at bounding box center [52, 75] width 55 height 15
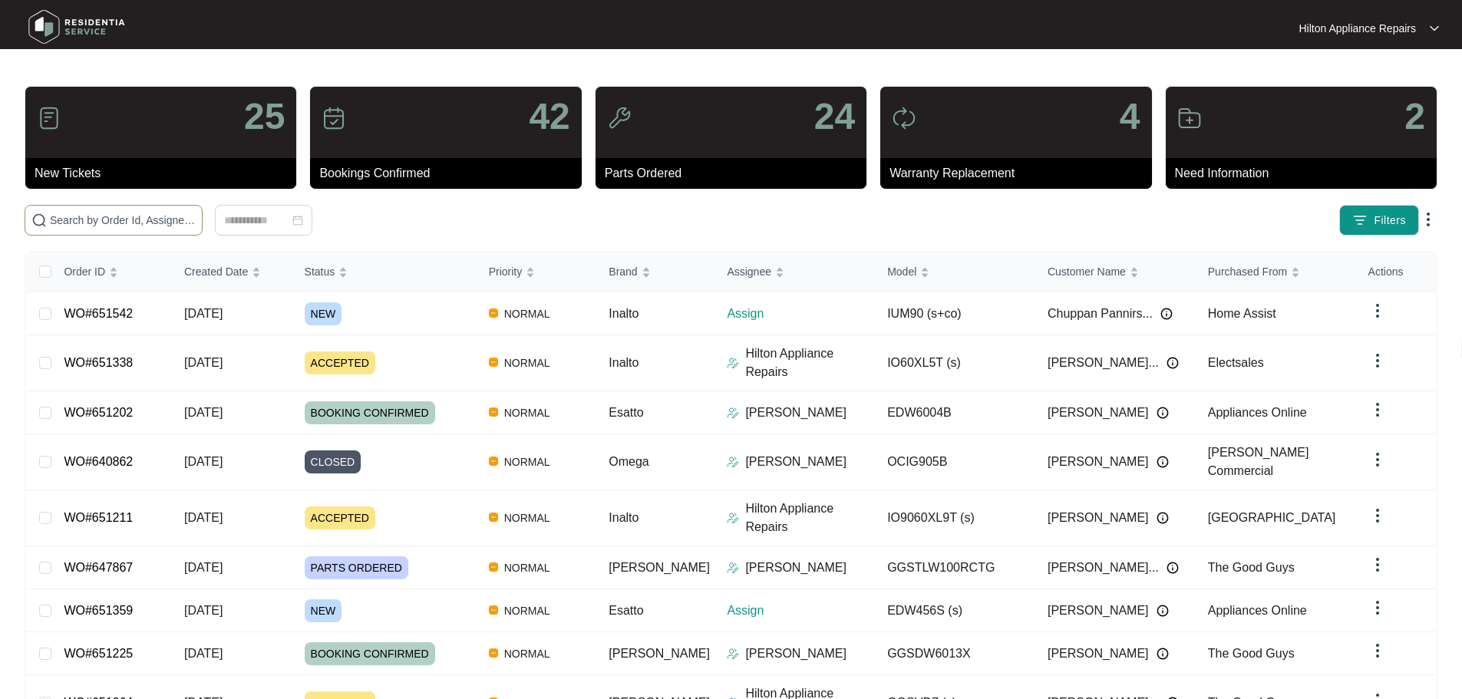
click at [196, 219] on input "text" at bounding box center [123, 220] width 146 height 17
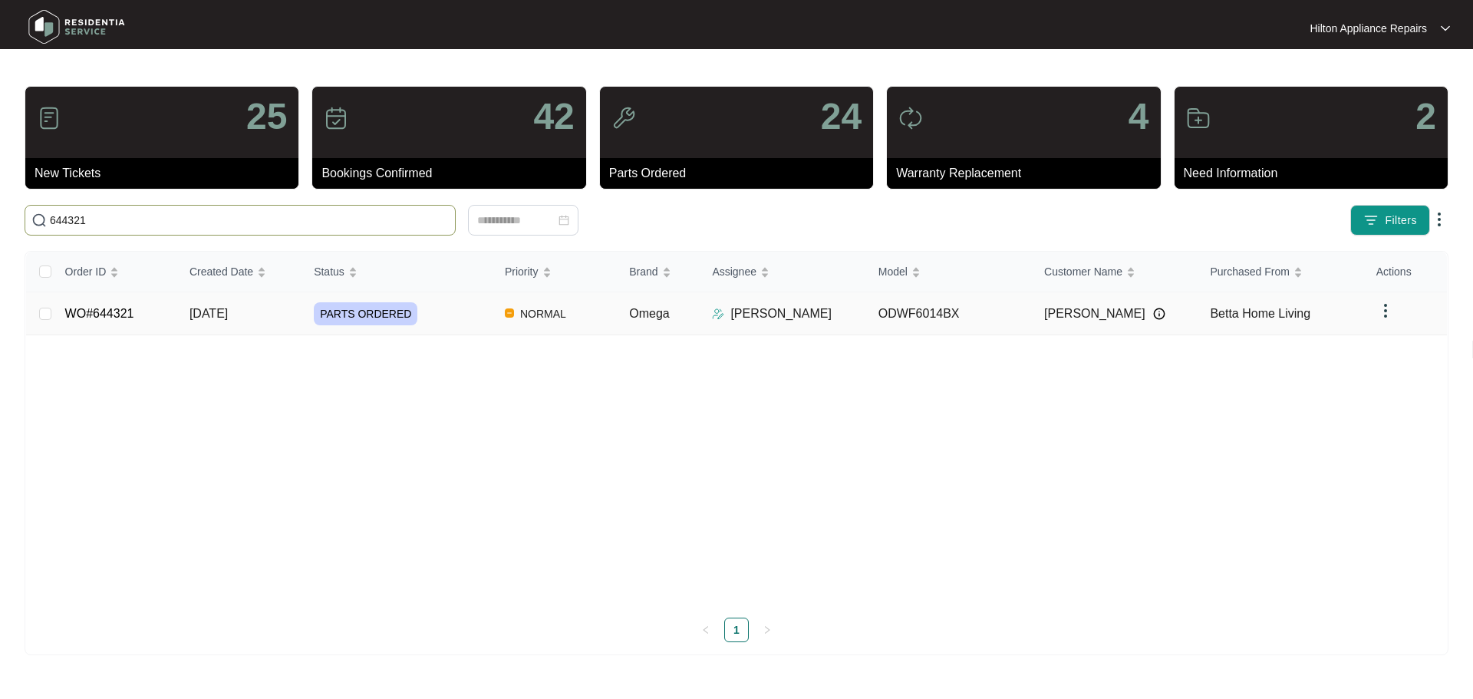
type input "644321"
click at [457, 316] on div "PARTS ORDERED" at bounding box center [403, 313] width 179 height 23
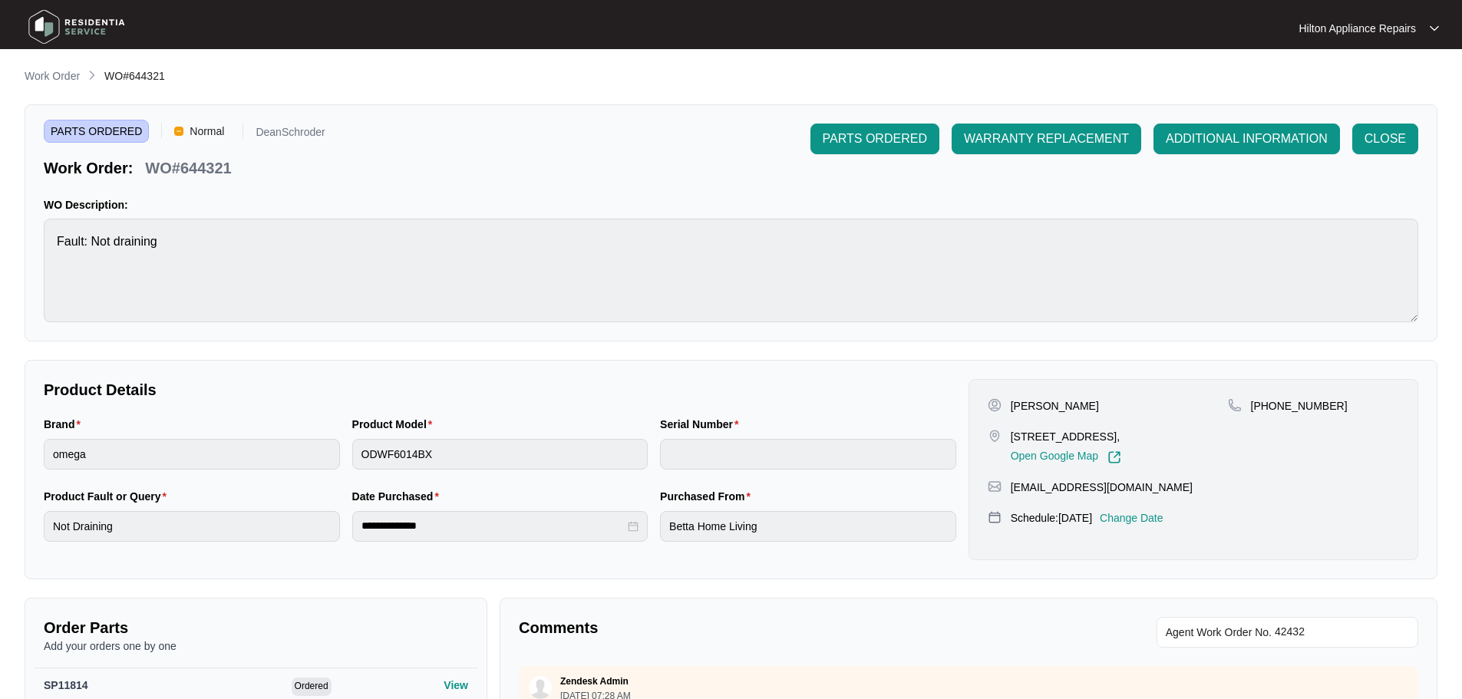
click at [69, 77] on p "Work Order" at bounding box center [52, 75] width 55 height 15
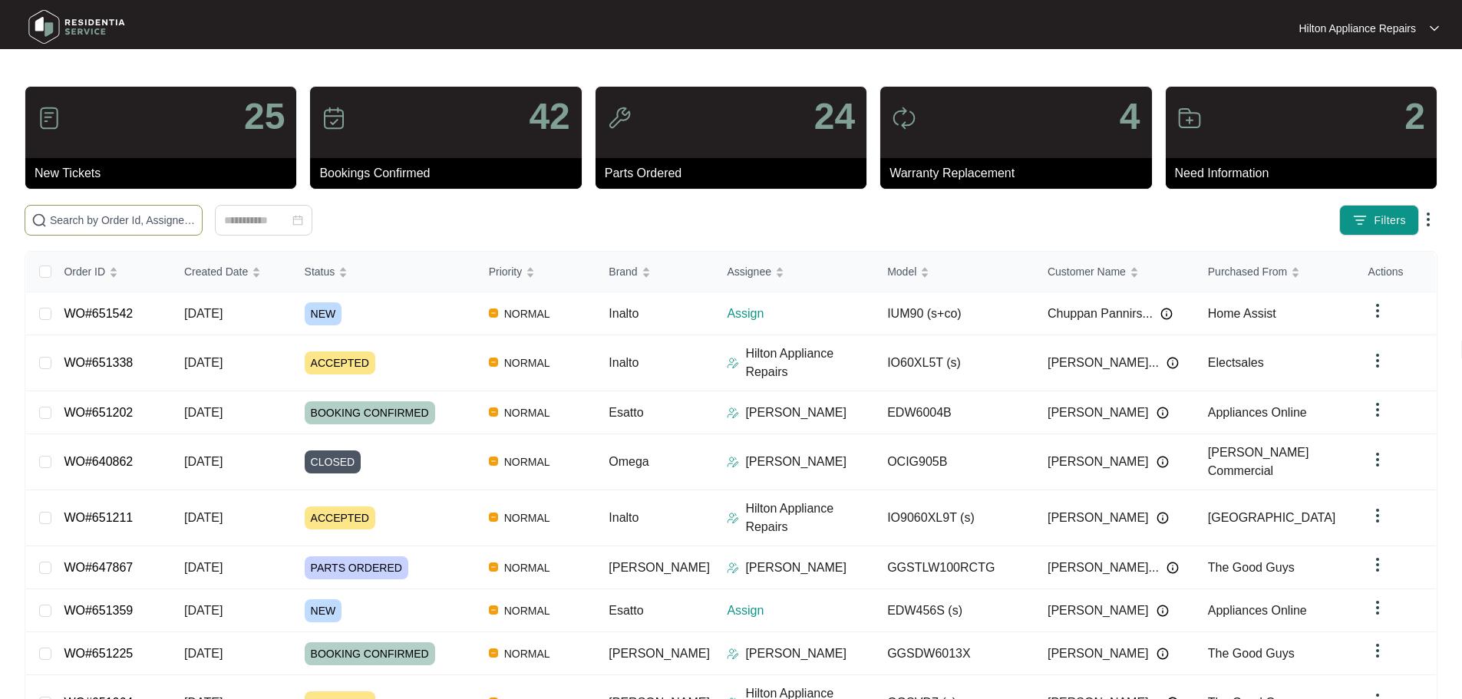
click at [196, 218] on input "text" at bounding box center [123, 220] width 146 height 17
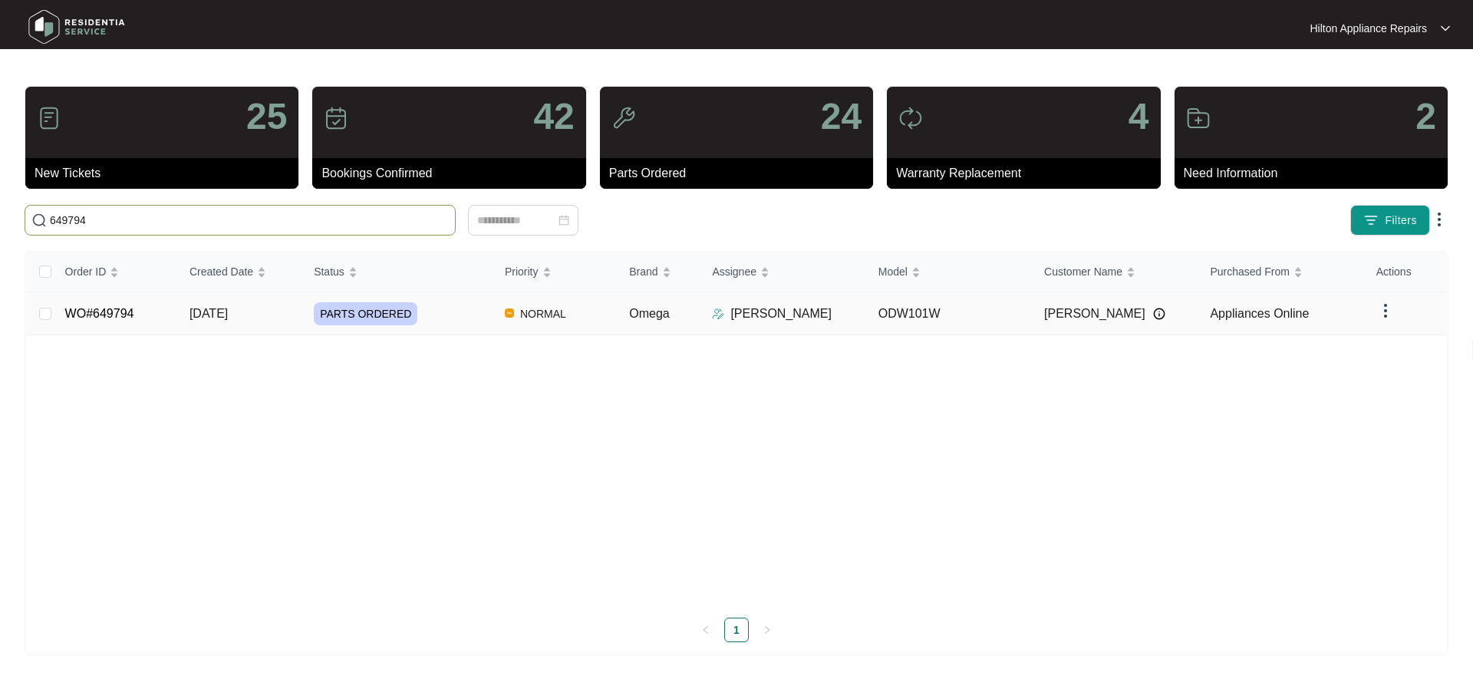
type input "649794"
click at [451, 305] on div "PARTS ORDERED" at bounding box center [403, 313] width 179 height 23
